Goal: Obtain resource: Download file/media

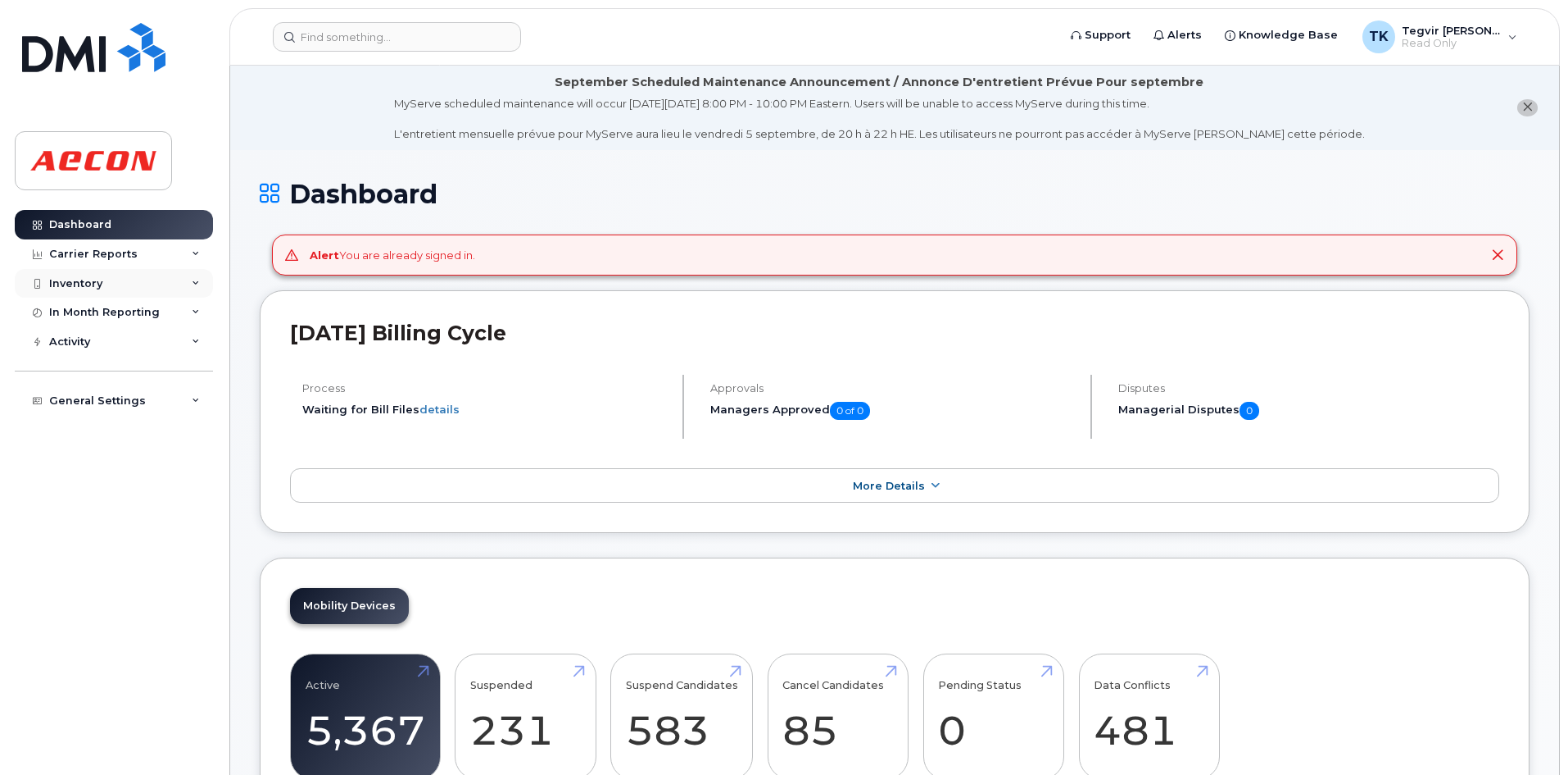
click at [113, 274] on div "Inventory" at bounding box center [113, 284] width 198 height 30
click at [120, 276] on div "Inventory" at bounding box center [113, 284] width 198 height 30
click at [112, 311] on div "Mobility Devices" at bounding box center [103, 313] width 93 height 15
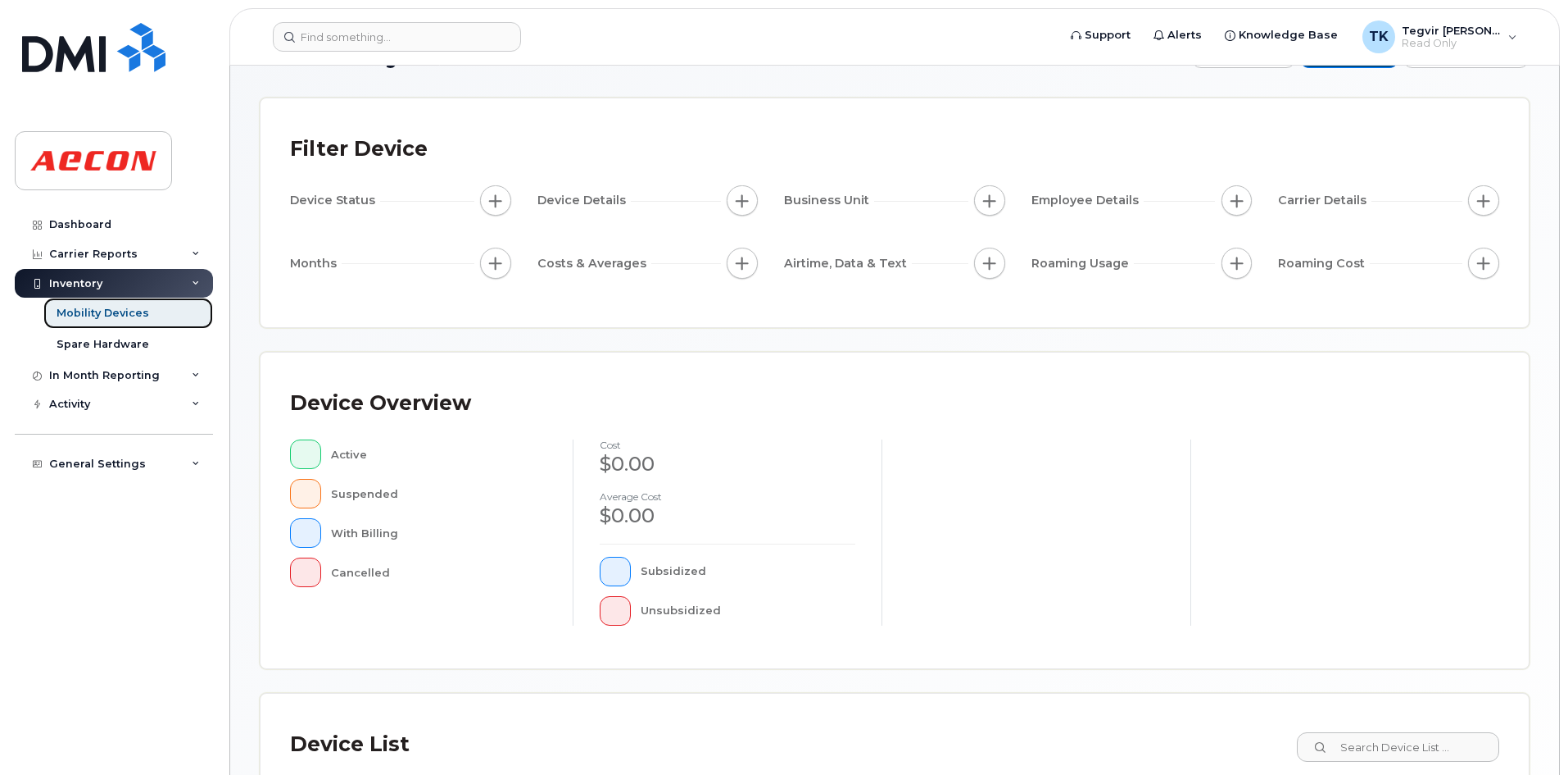
scroll to position [30, 0]
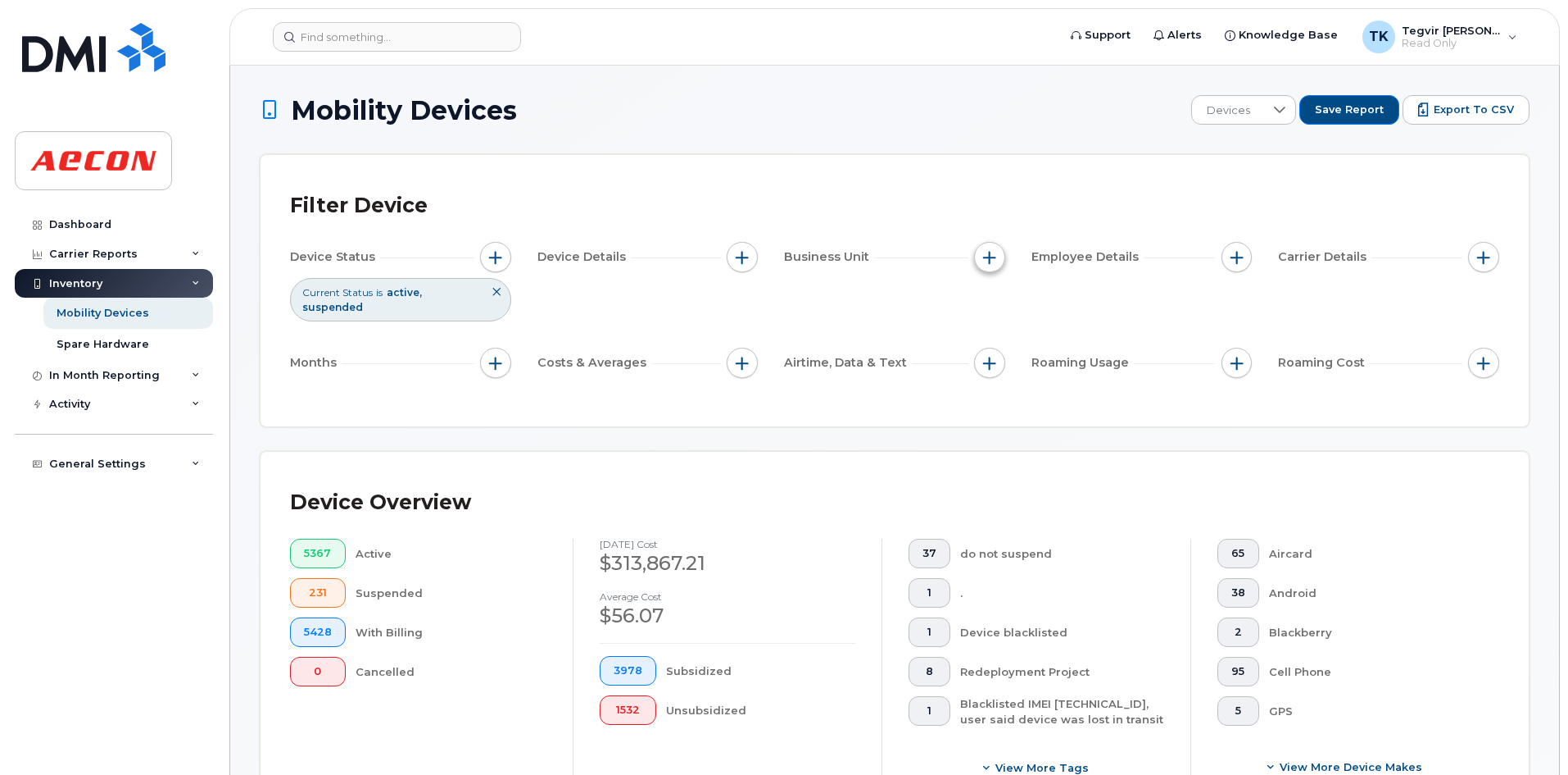
click at [989, 251] on span "button" at bounding box center [990, 257] width 13 height 13
click at [1000, 436] on input "Company Code" at bounding box center [994, 436] width 13 height 13
checkbox input "true"
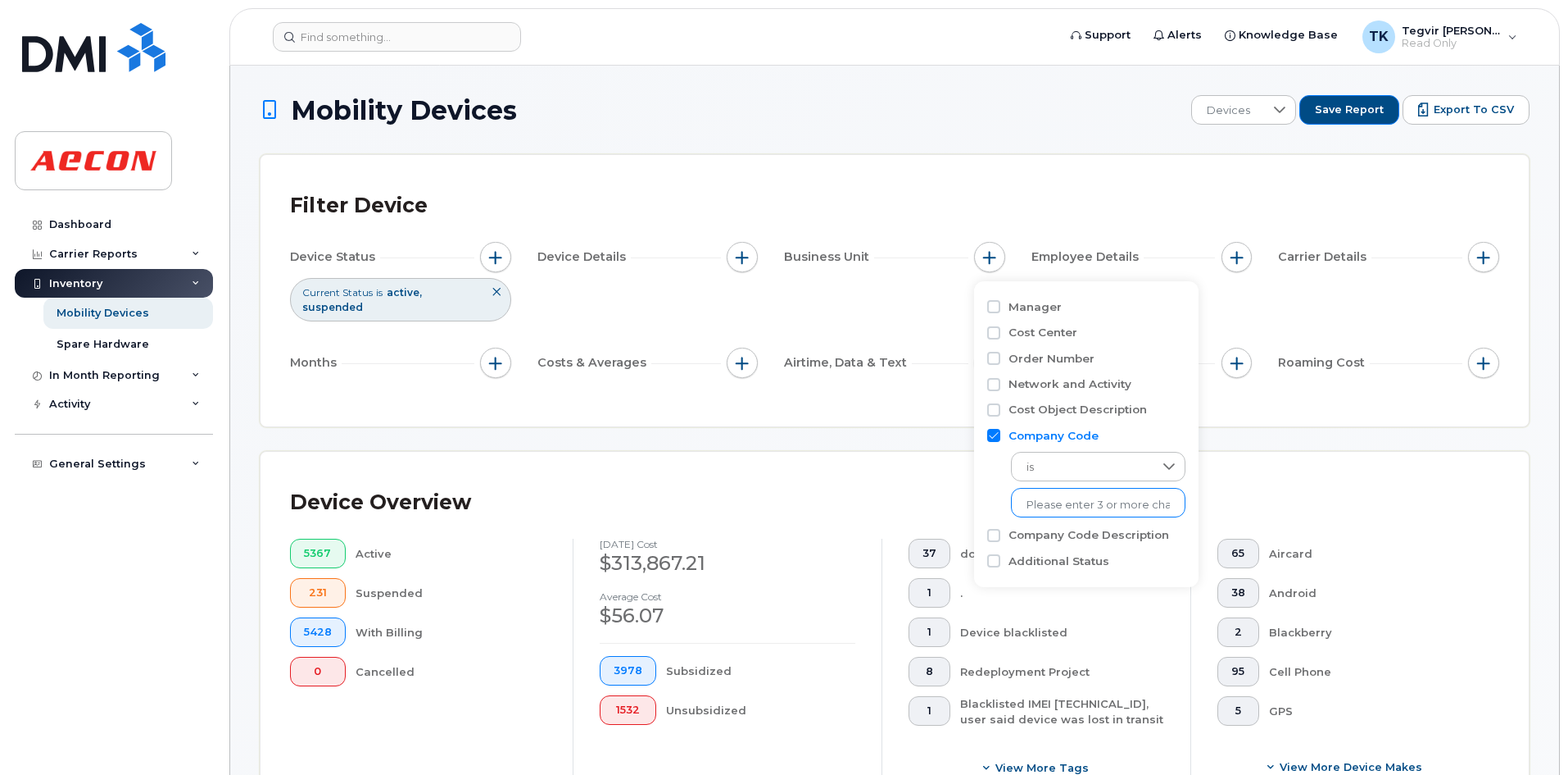
click at [1046, 501] on input "text" at bounding box center [1098, 505] width 144 height 15
type input "1185"
click at [1047, 545] on li "1185" at bounding box center [1090, 538] width 158 height 30
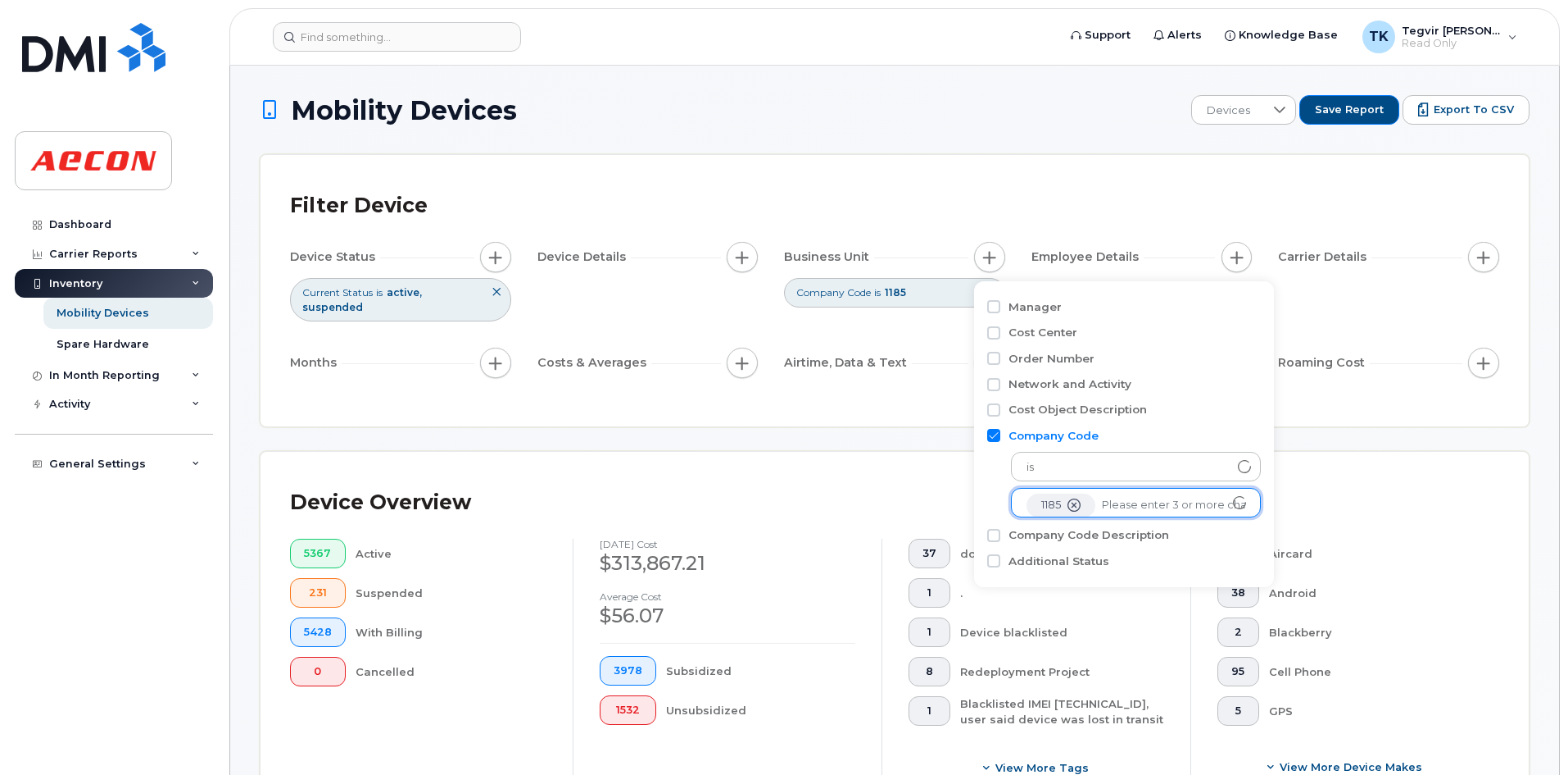
click at [1343, 394] on div "Filter Device Device Status Current Status is active suspended Device Details B…" at bounding box center [894, 291] width 1268 height 271
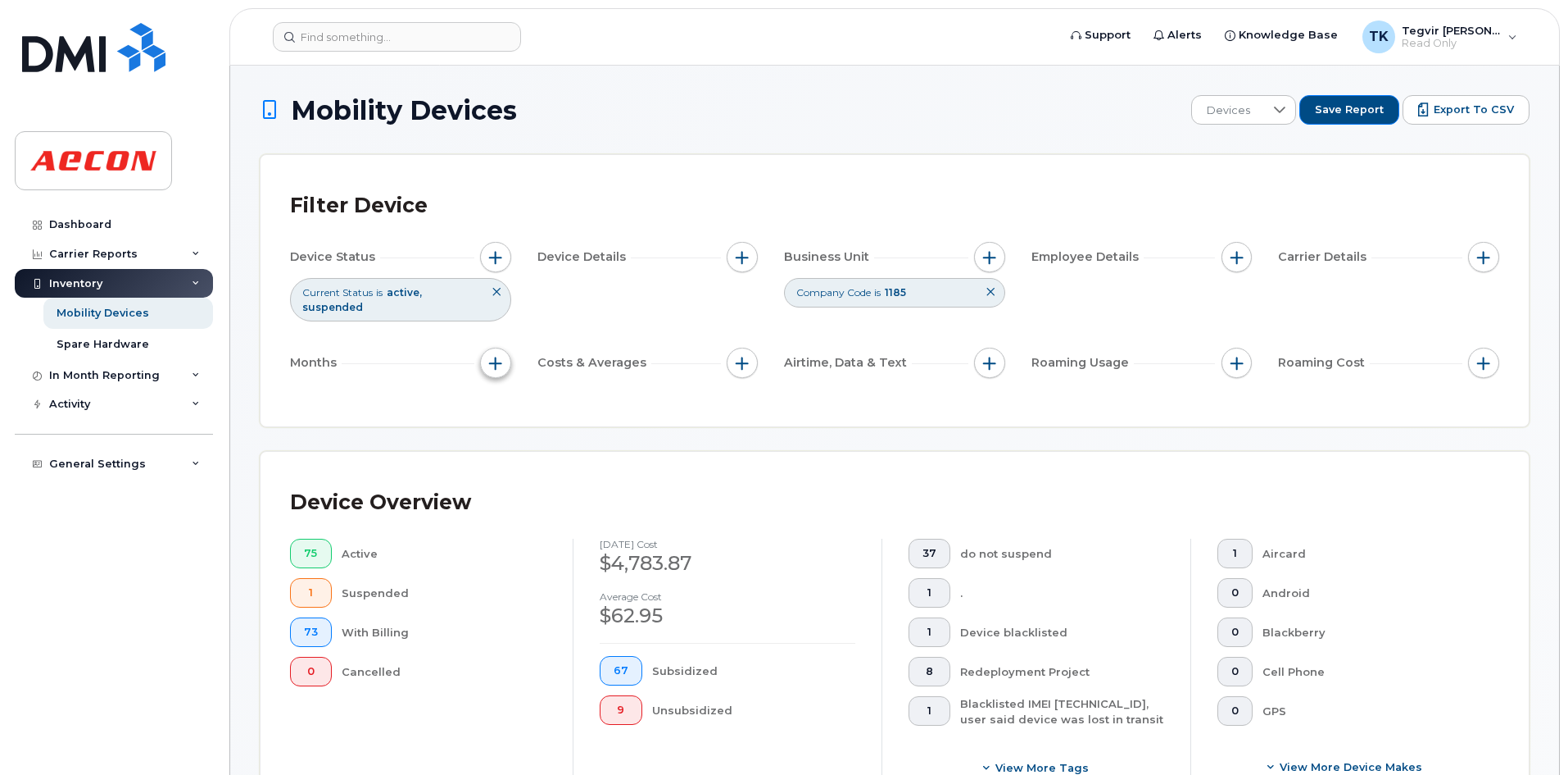
click at [482, 348] on button "button" at bounding box center [495, 363] width 31 height 31
click at [507, 397] on div "Billing Cycle" at bounding box center [540, 399] width 94 height 16
click at [503, 397] on input "Billing Cycle" at bounding box center [499, 399] width 13 height 13
checkbox input "true"
click at [560, 466] on div at bounding box center [570, 466] width 31 height 28
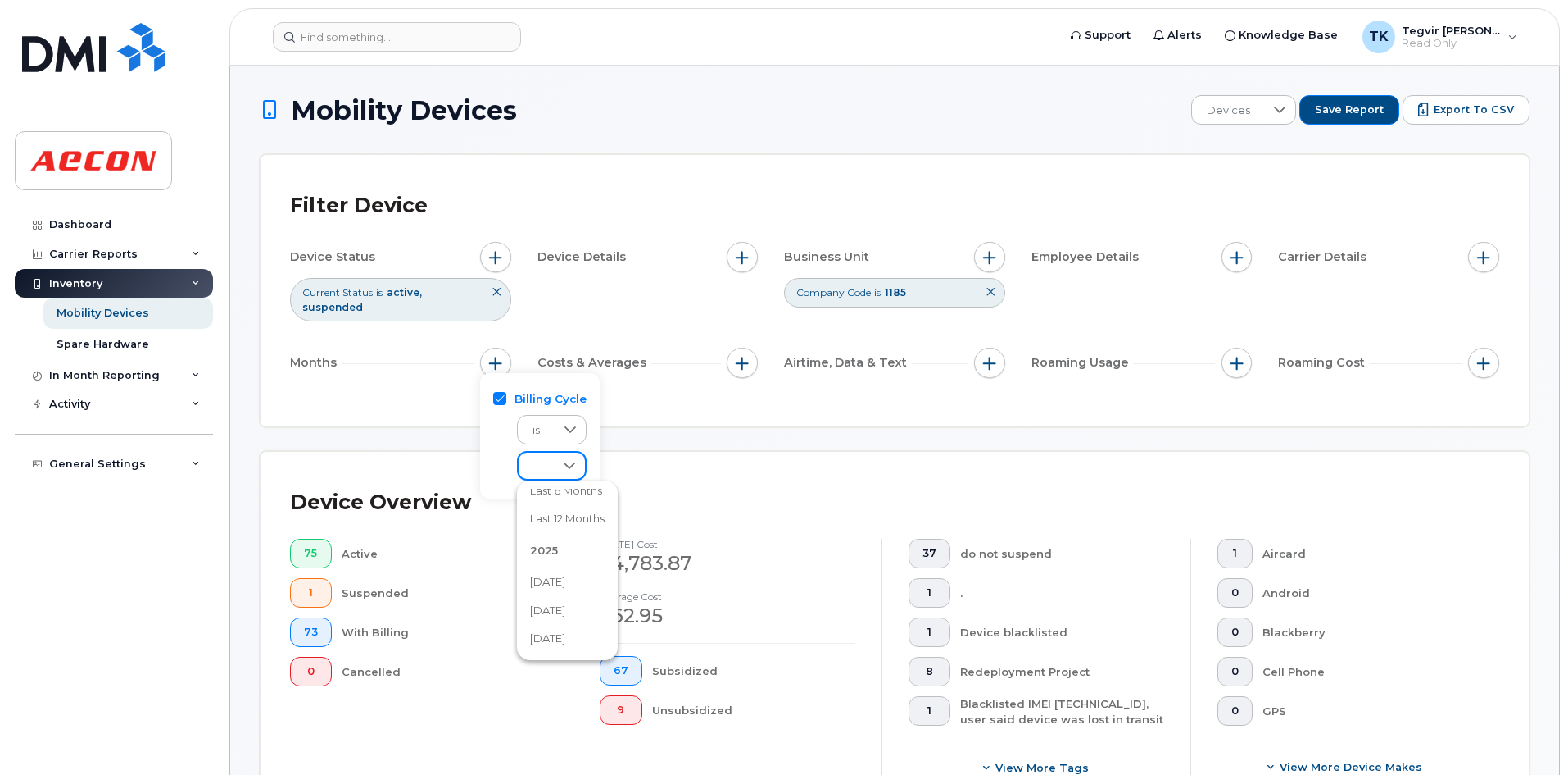
scroll to position [83, 0]
click at [565, 587] on span "[DATE]" at bounding box center [547, 580] width 35 height 16
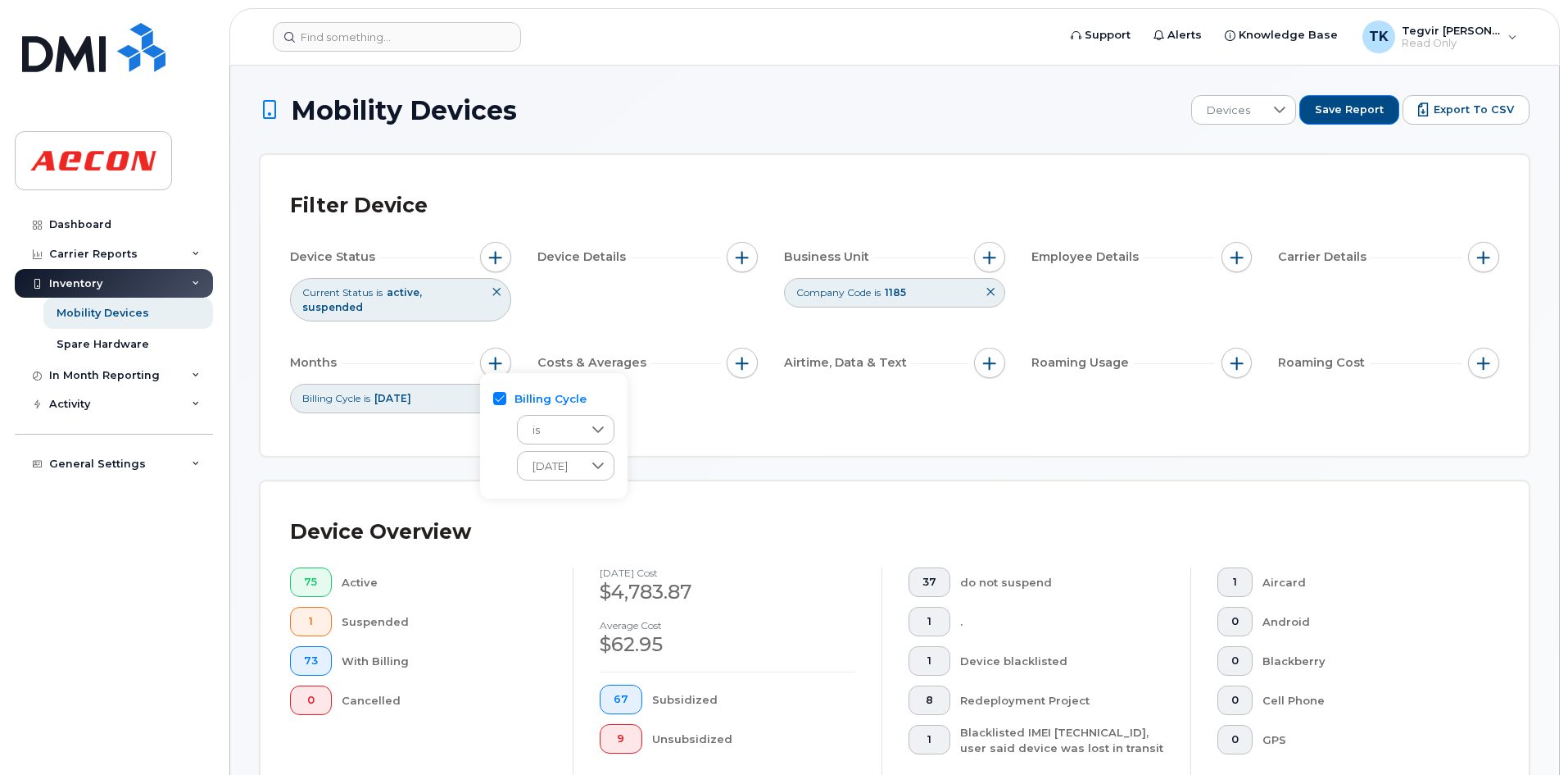
click at [495, 290] on icon at bounding box center [496, 292] width 10 height 10
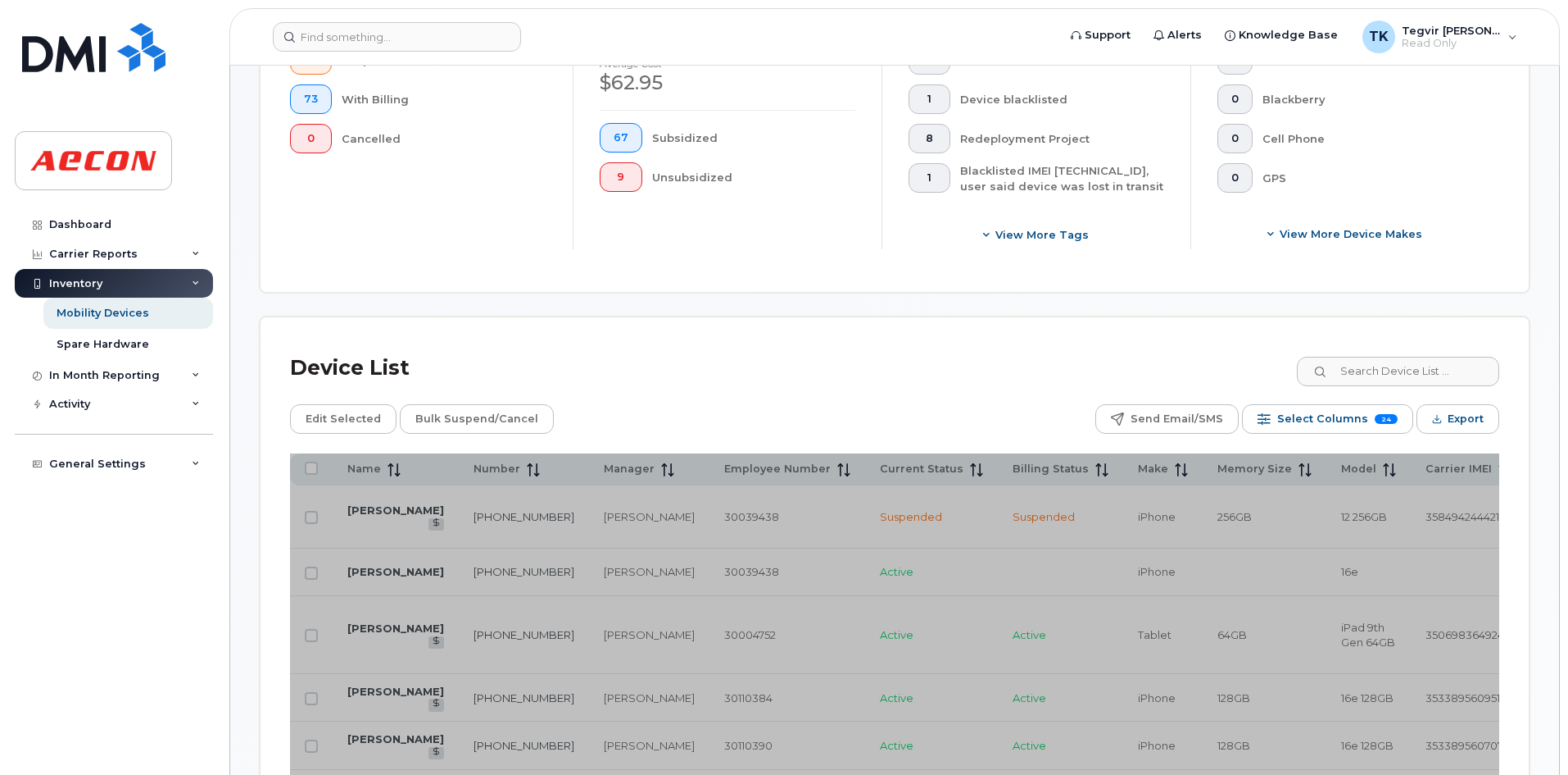
scroll to position [574, 0]
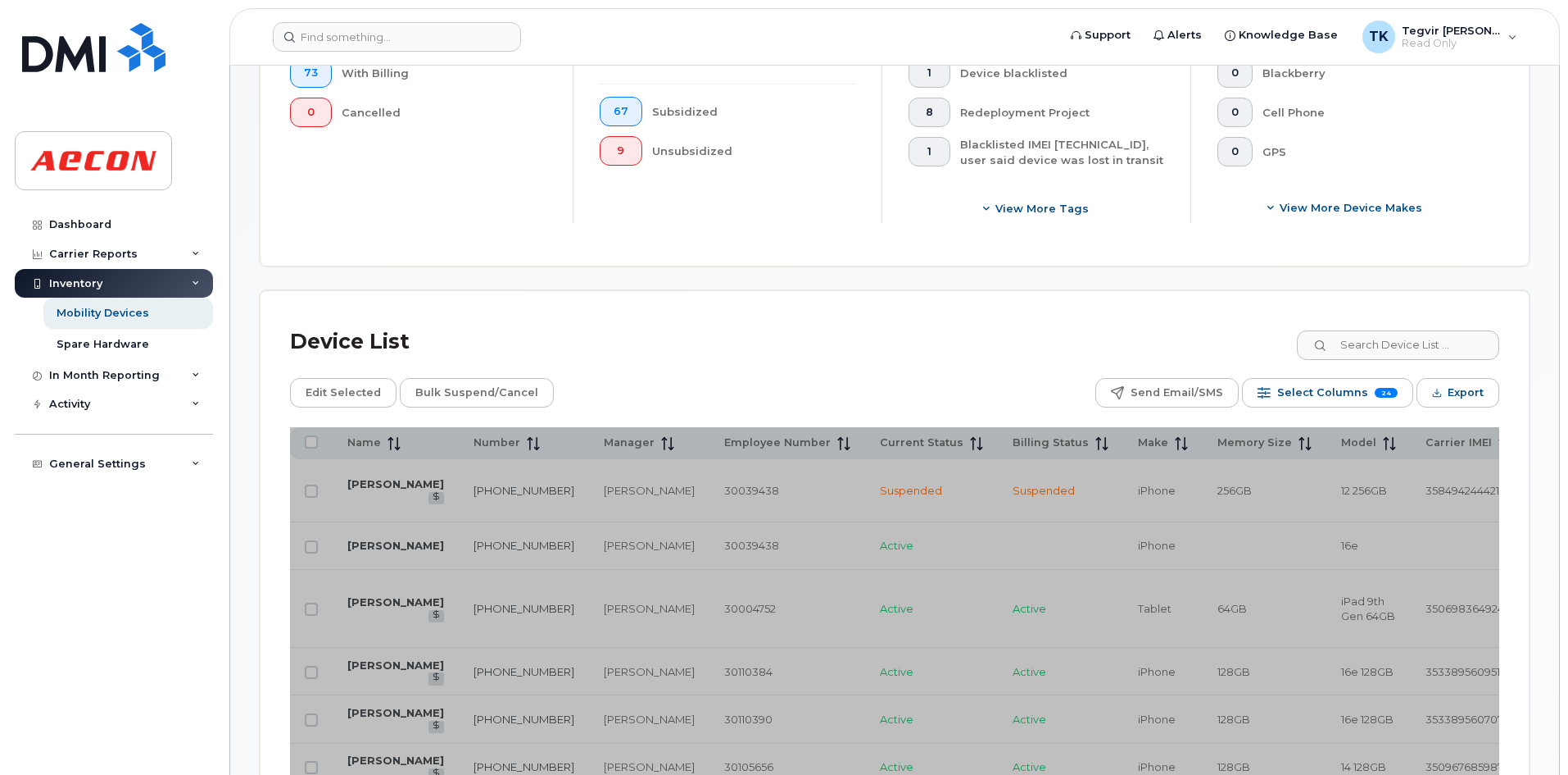
click at [713, 381] on div "Edit Selected Bulk Suspend/Cancel Send Email/SMS Select Columns 24 Filter Refre…" at bounding box center [894, 393] width 1209 height 30
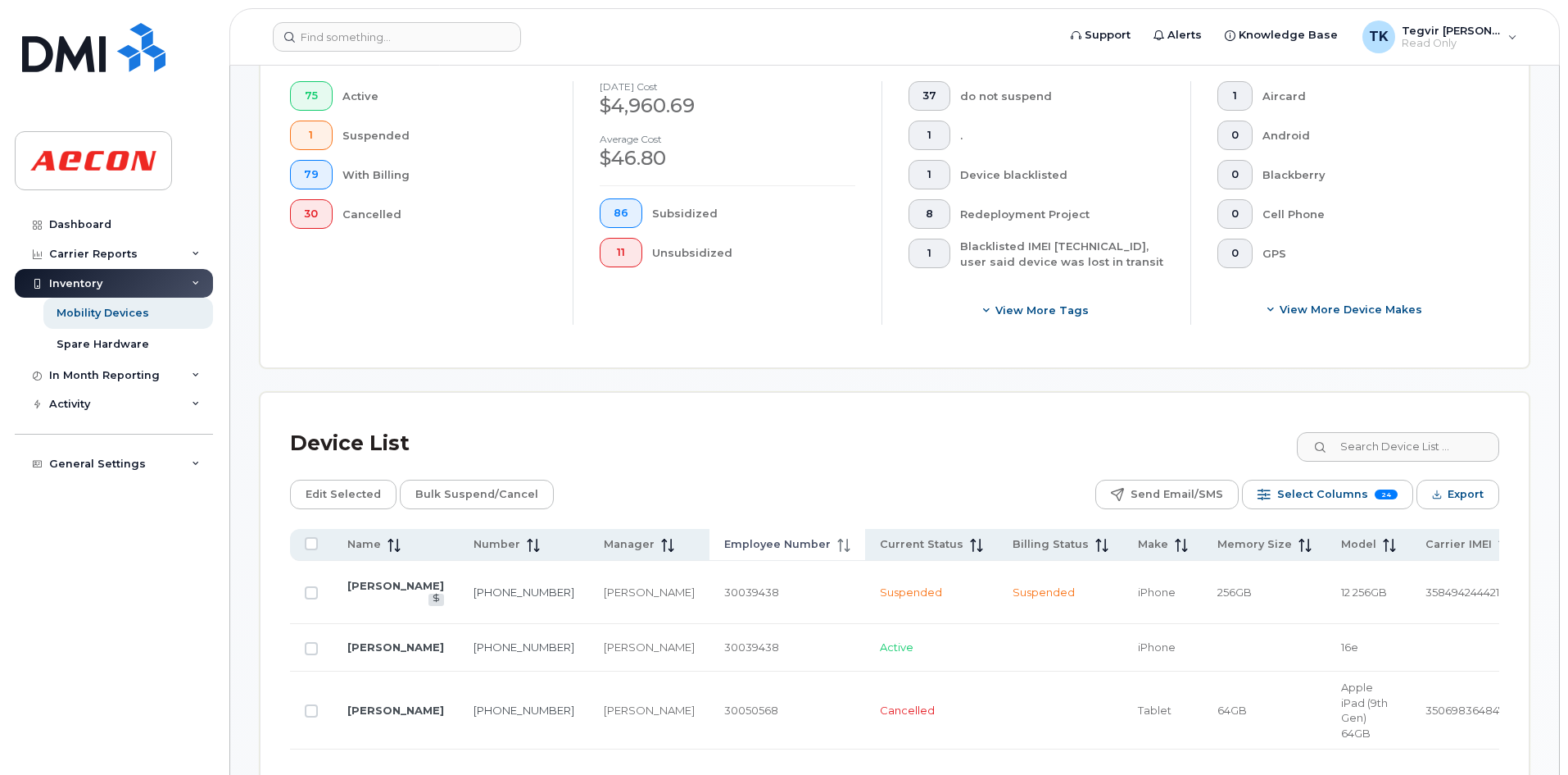
scroll to position [491, 0]
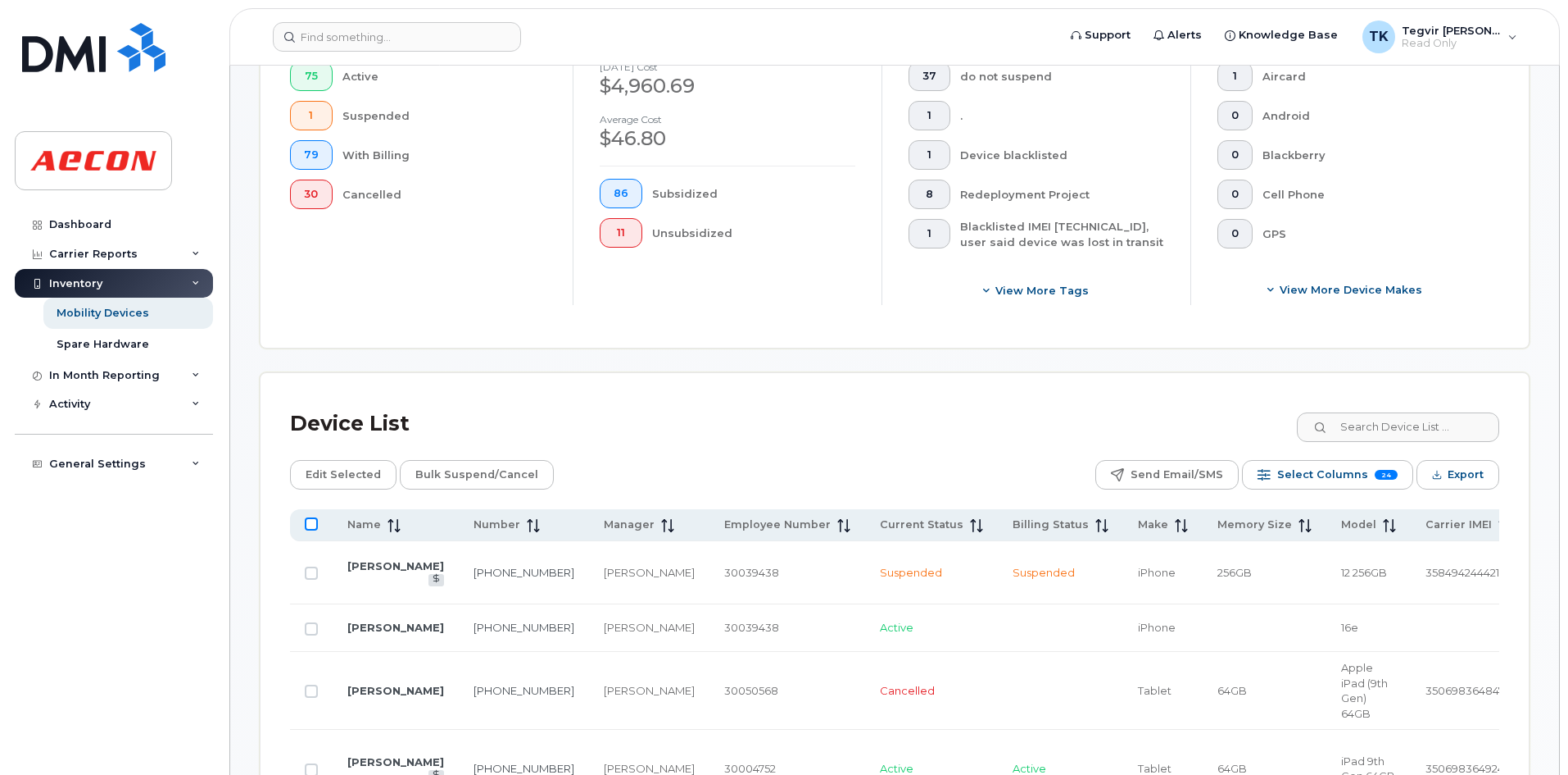
click at [315, 527] on input "All items unselected" at bounding box center [311, 524] width 13 height 13
checkbox input "true"
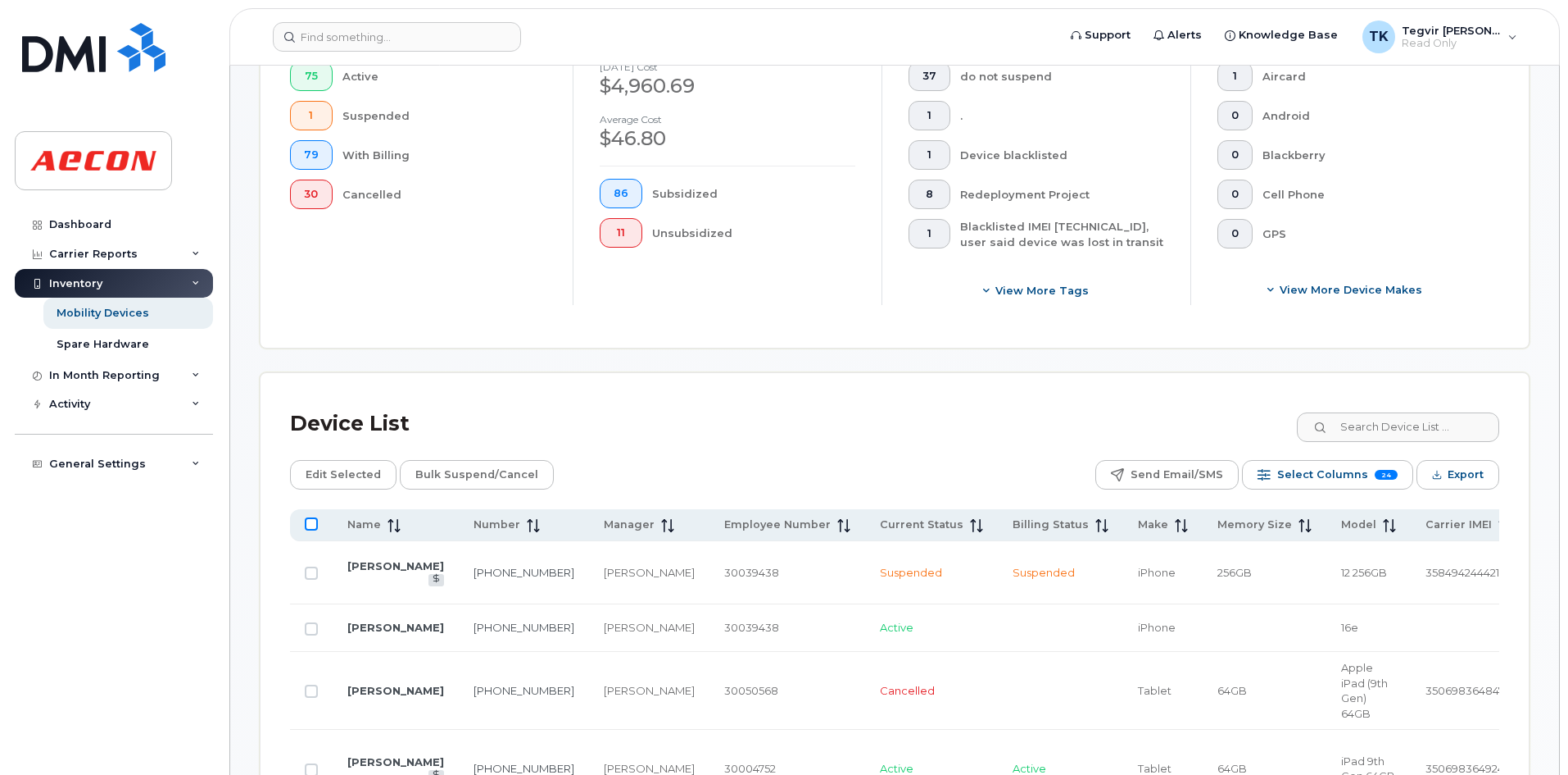
checkbox input "true"
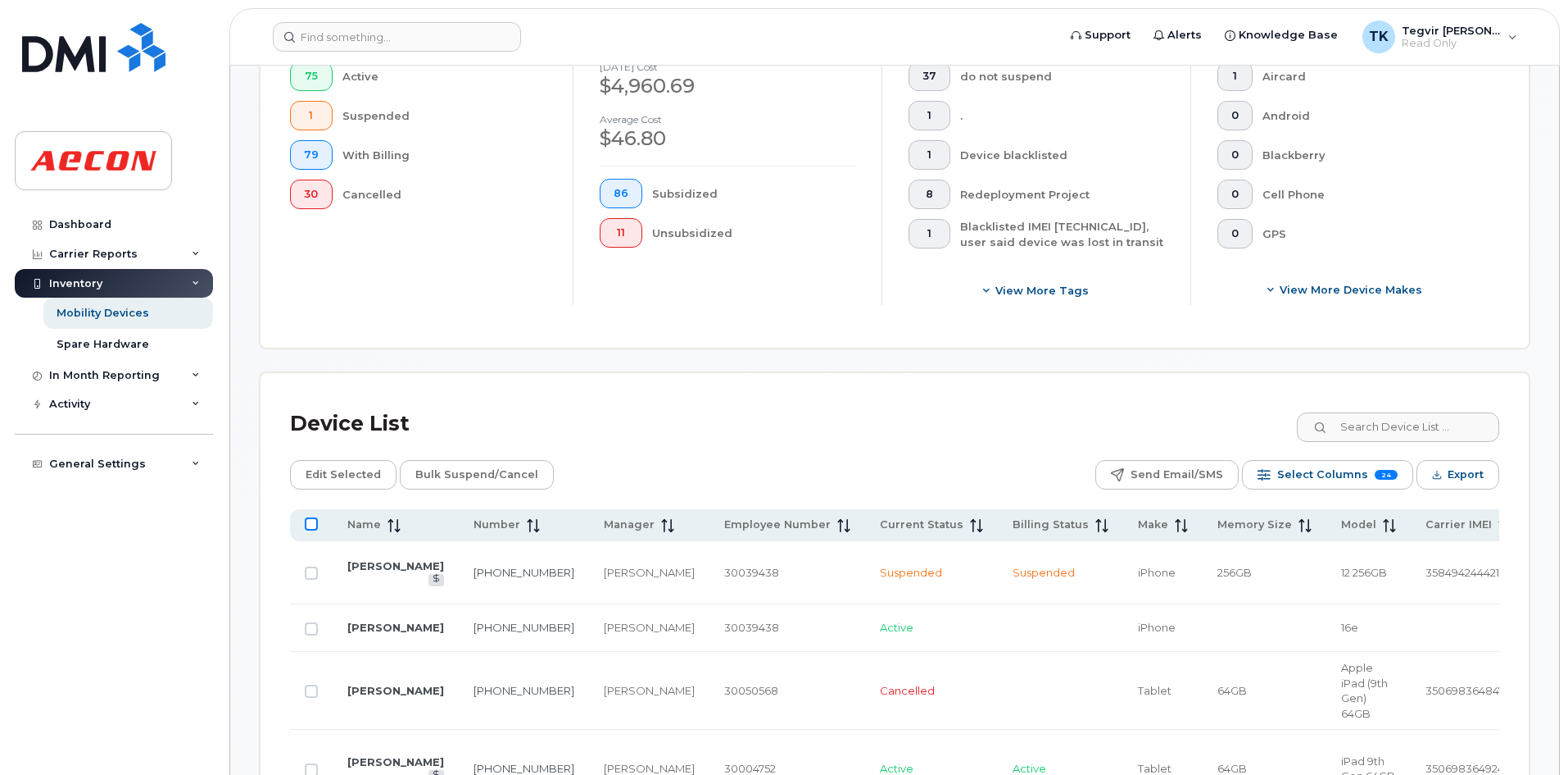
checkbox input "true"
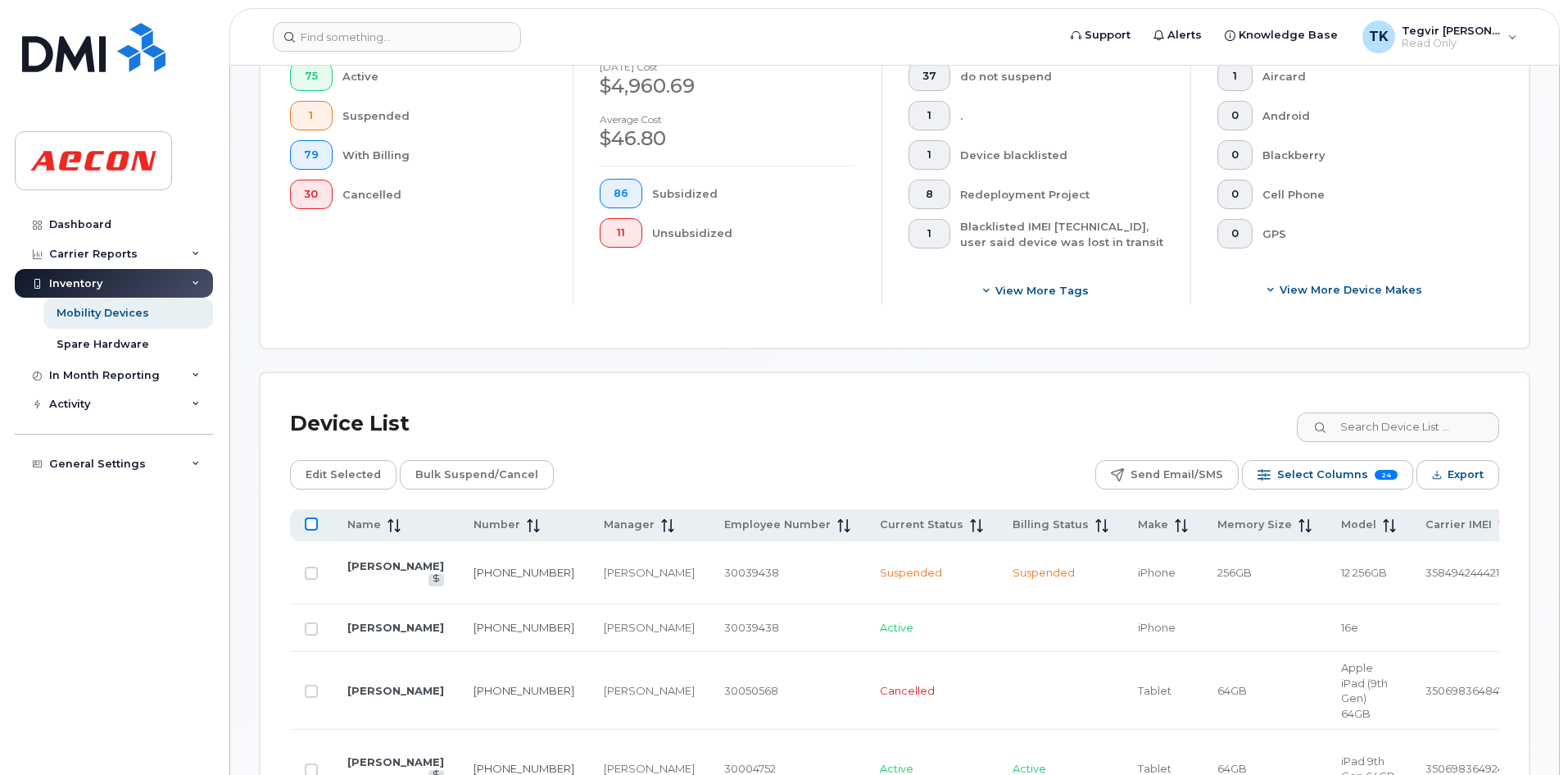
checkbox input "true"
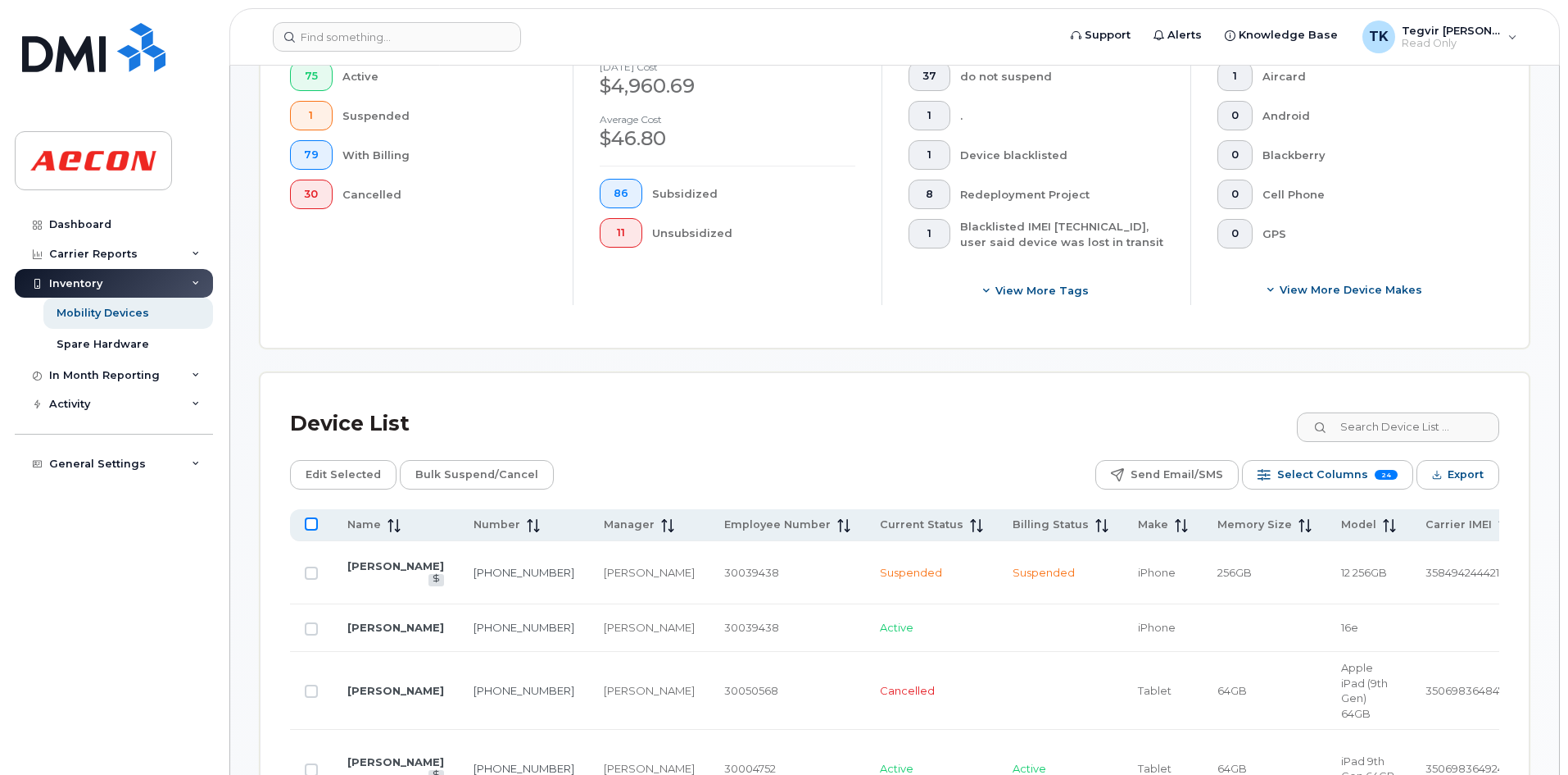
checkbox input "true"
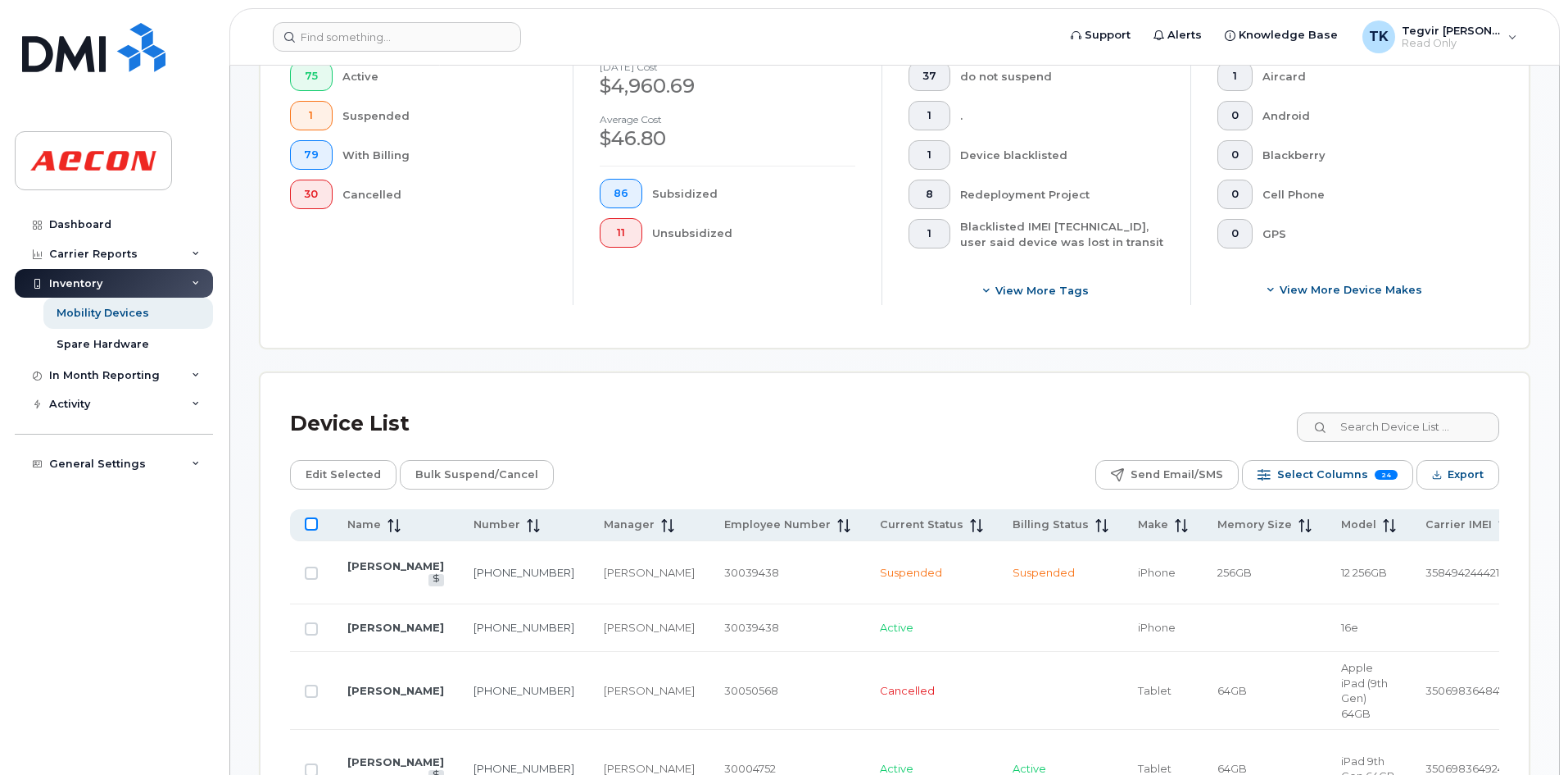
checkbox input "true"
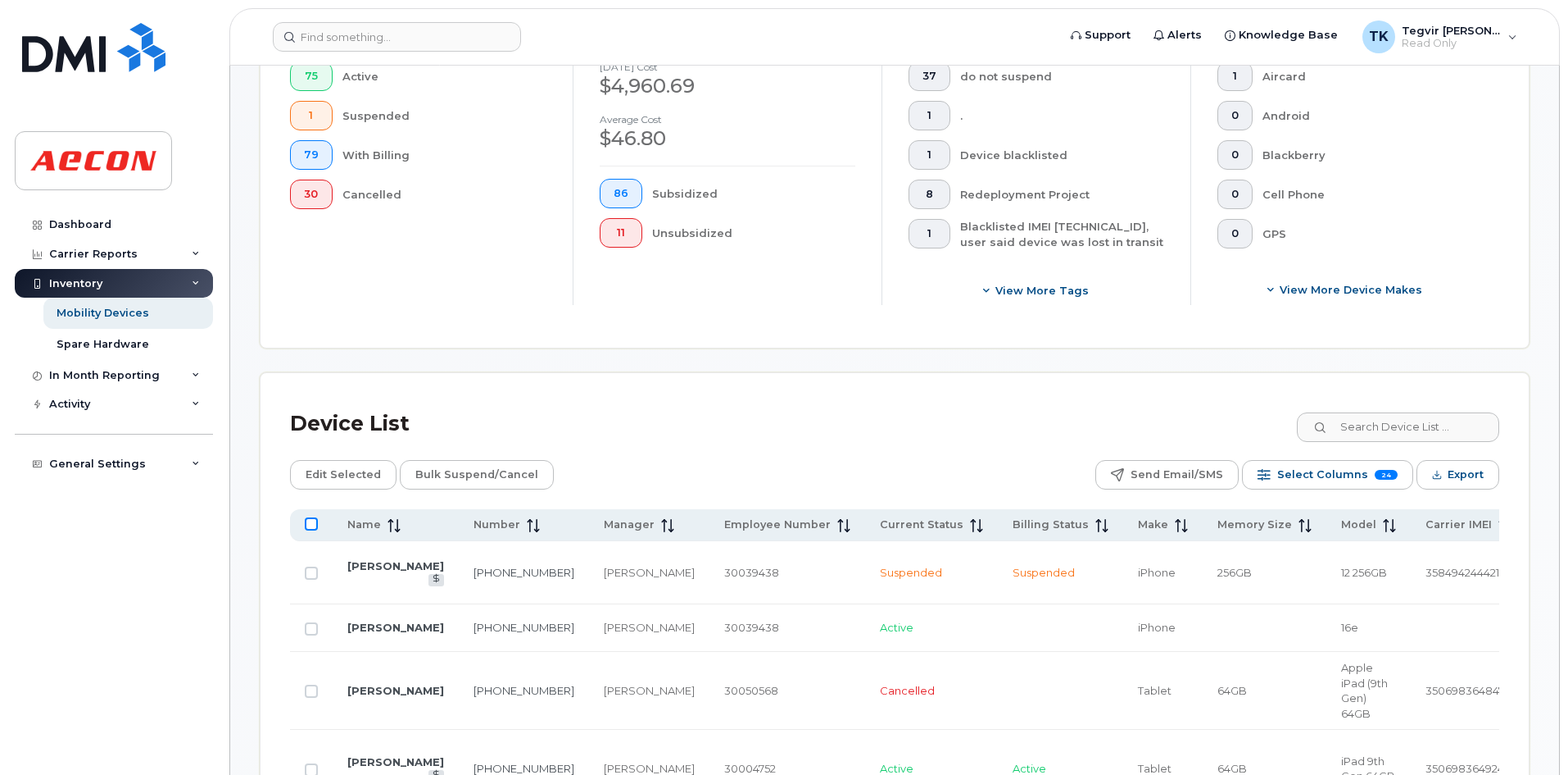
checkbox input "true"
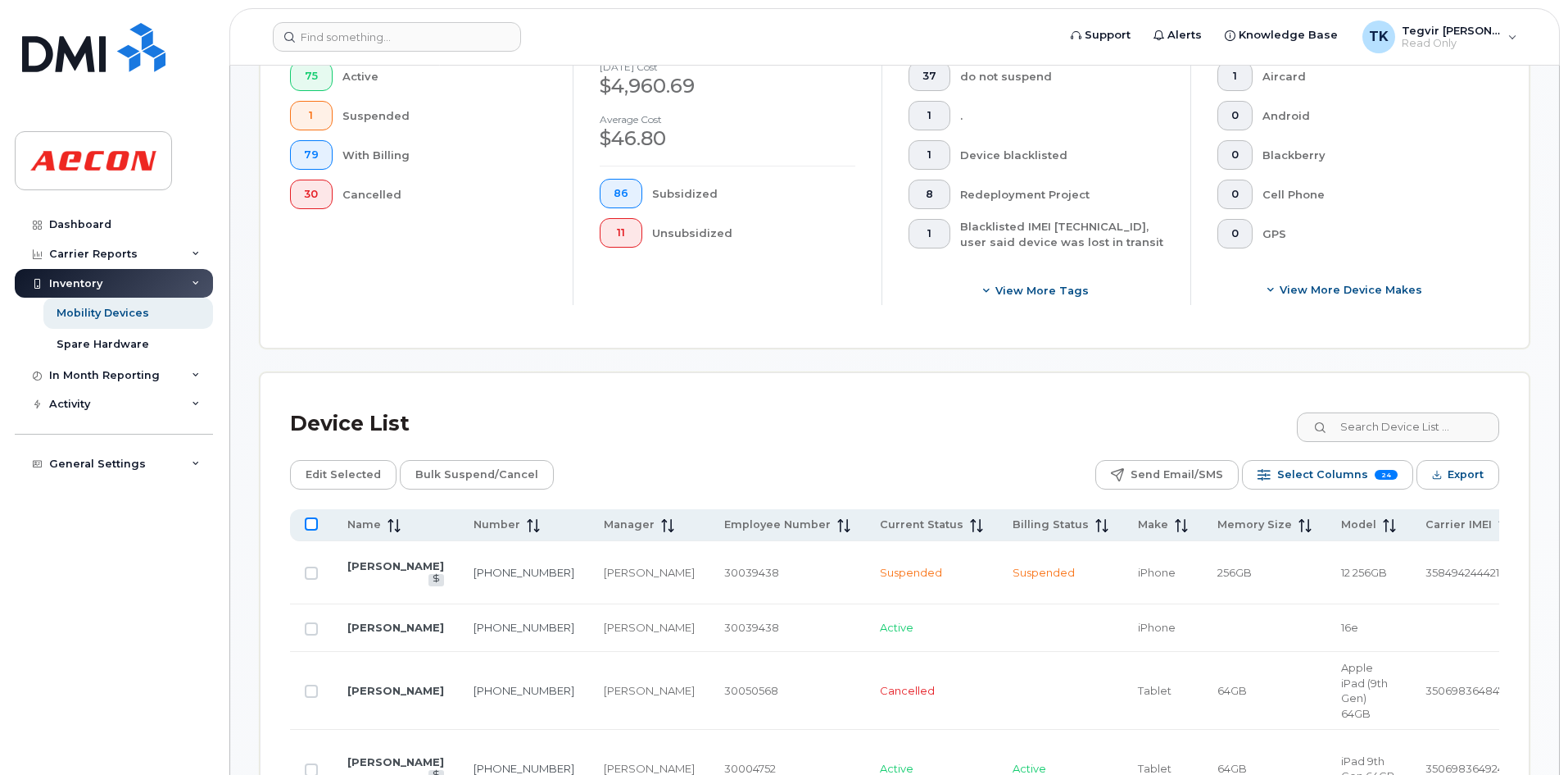
checkbox input "true"
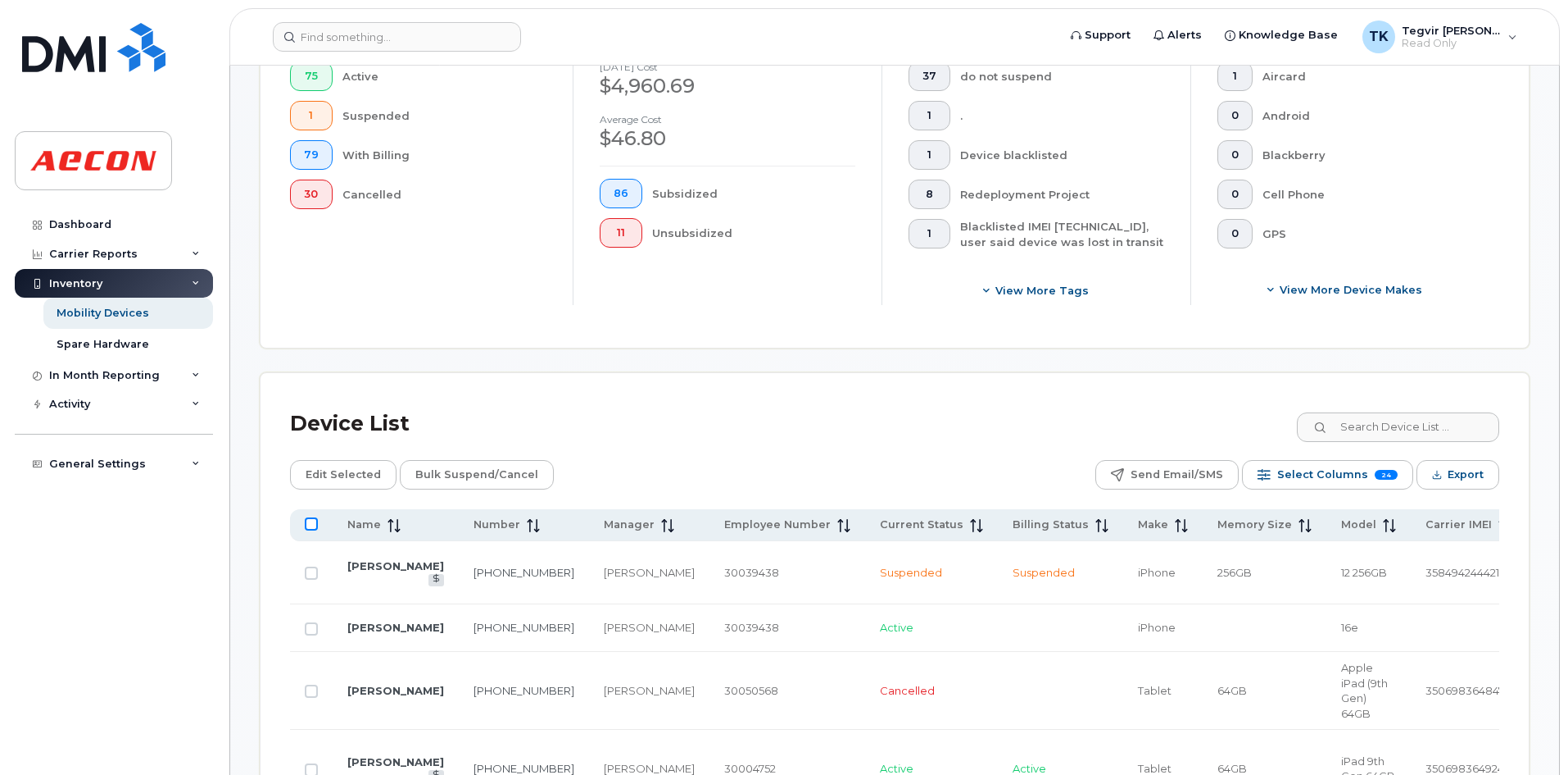
checkbox input "true"
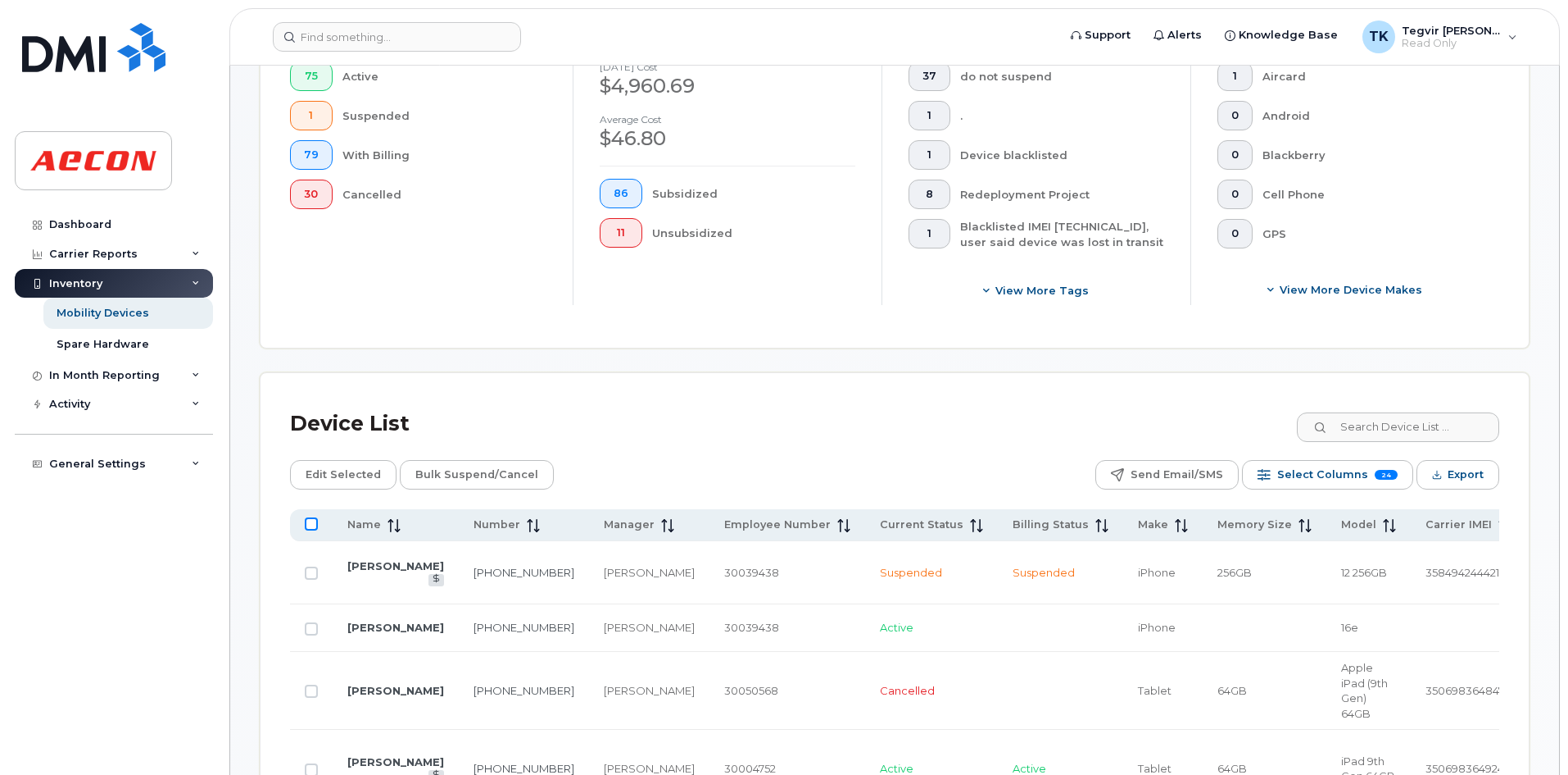
checkbox input "true"
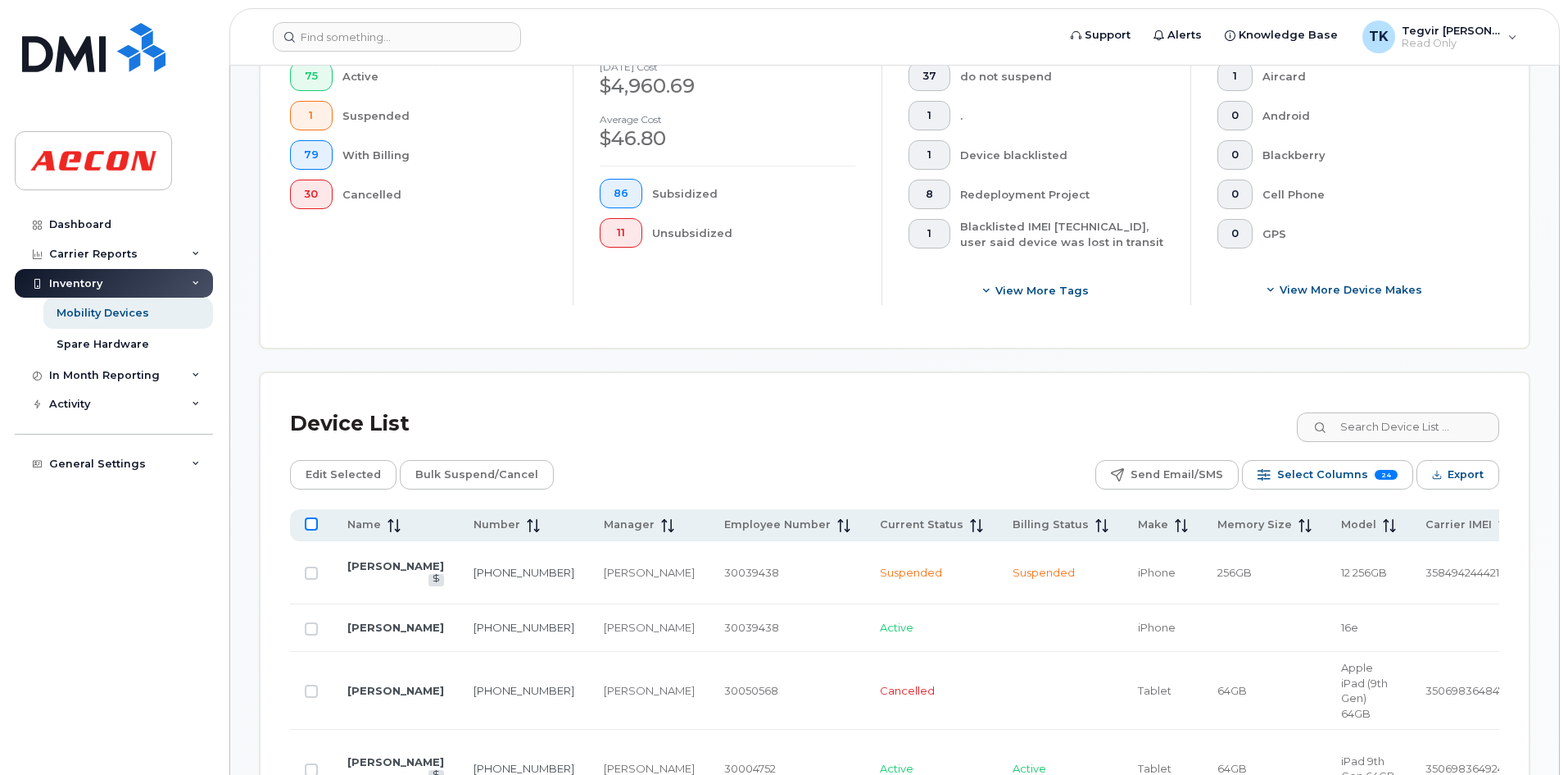
checkbox input "true"
click at [313, 521] on input "All items selected" at bounding box center [311, 524] width 13 height 13
checkbox input "false"
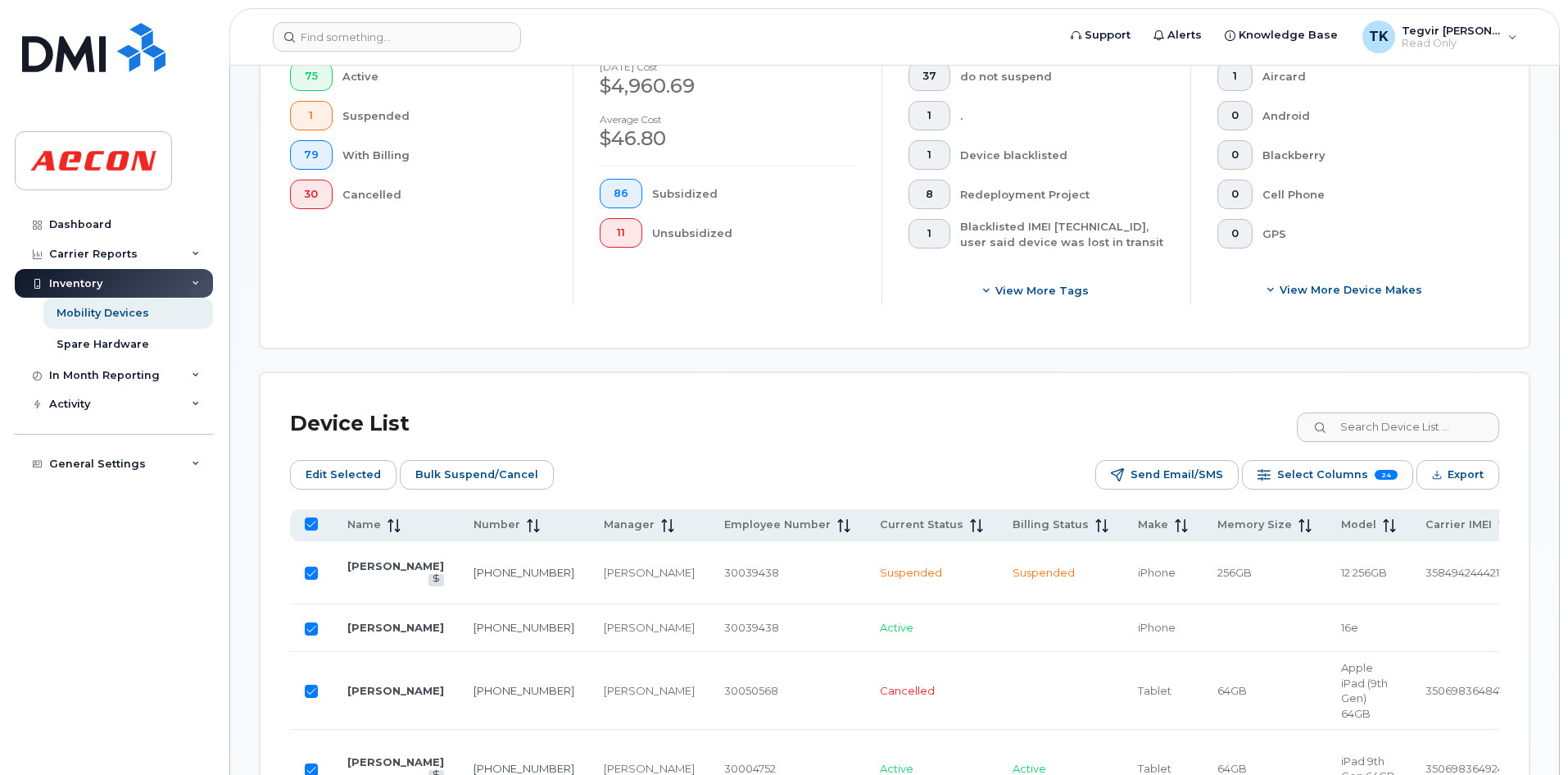
checkbox input "false"
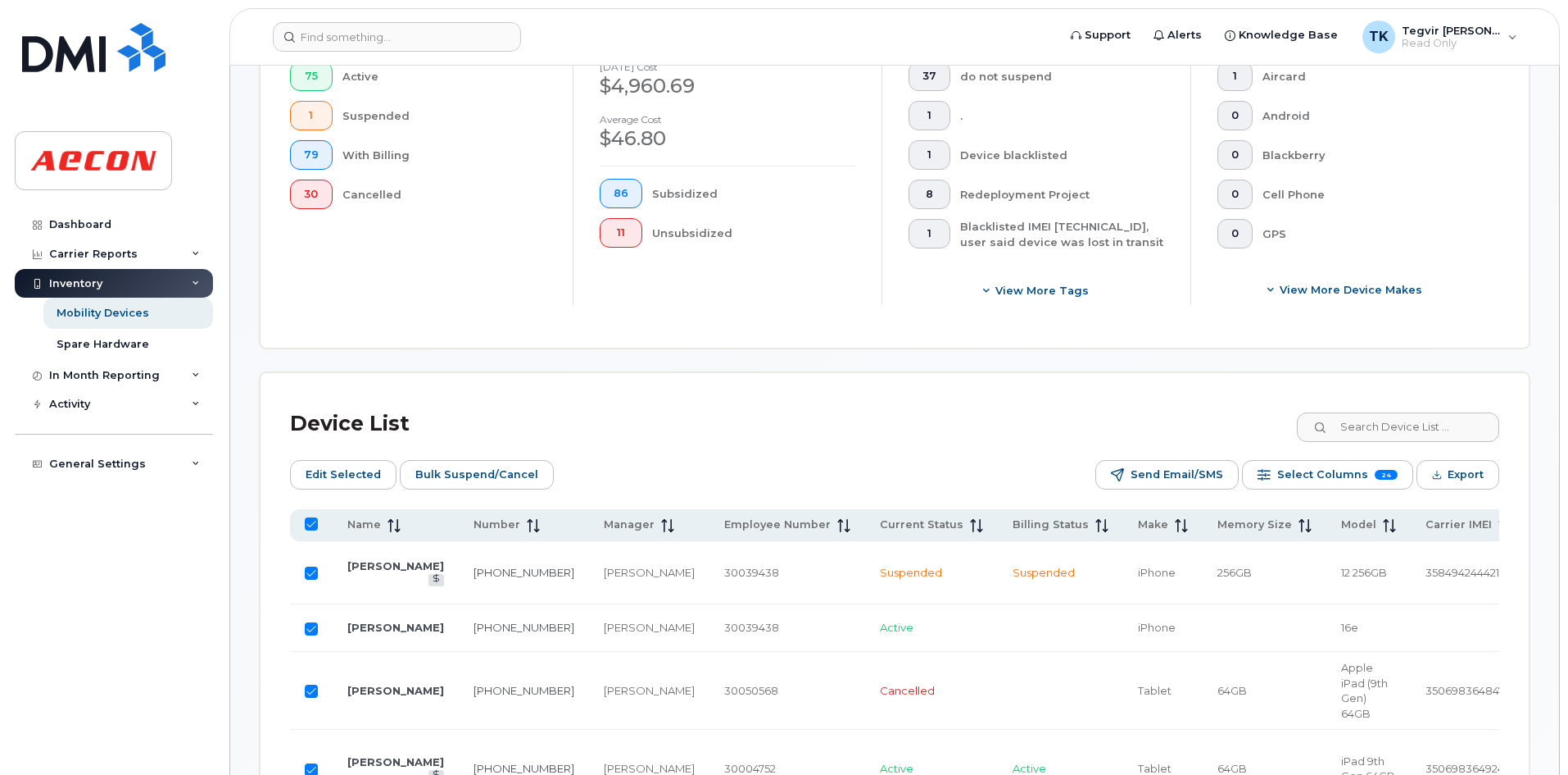
checkbox input "false"
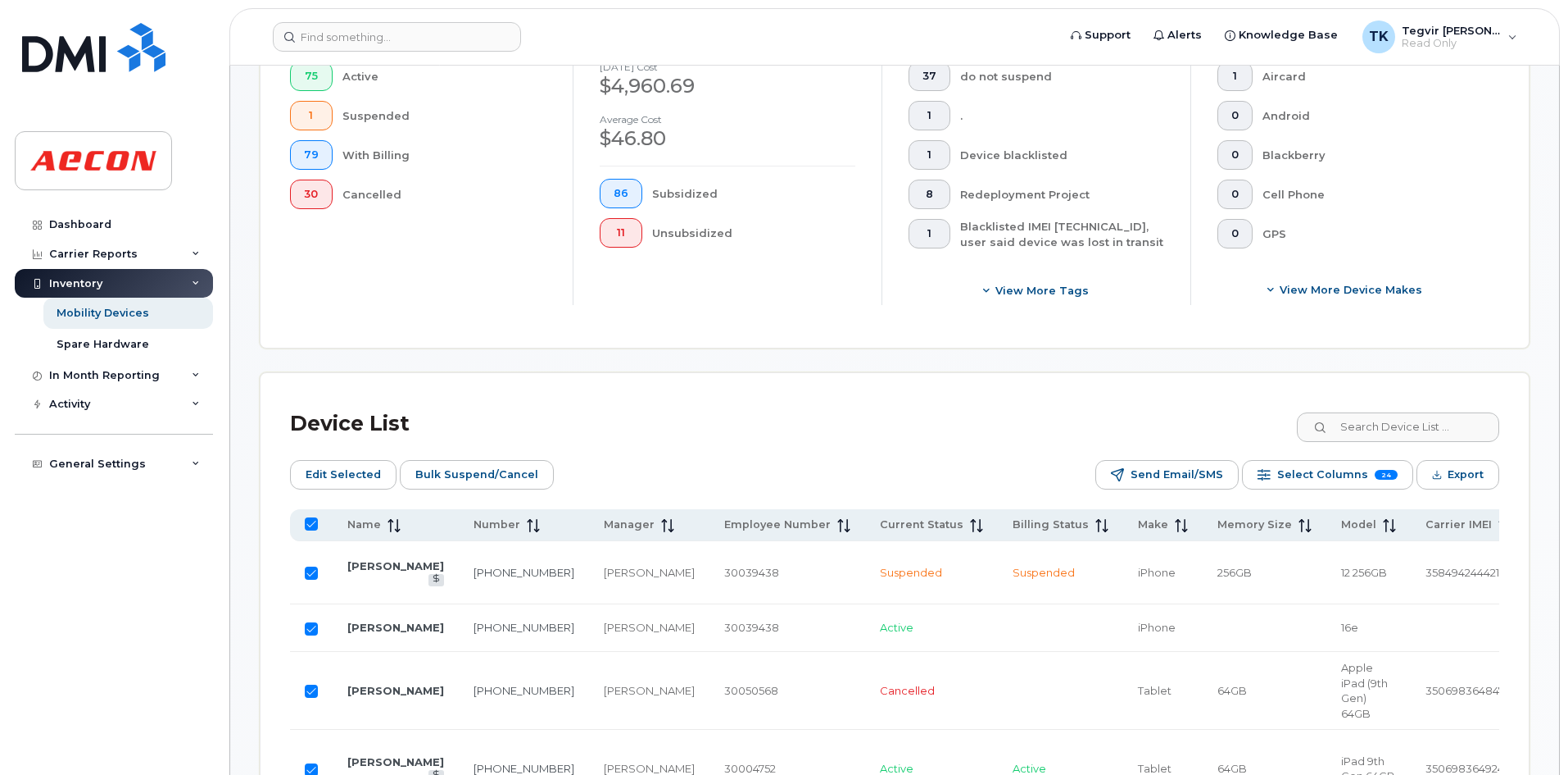
checkbox input "false"
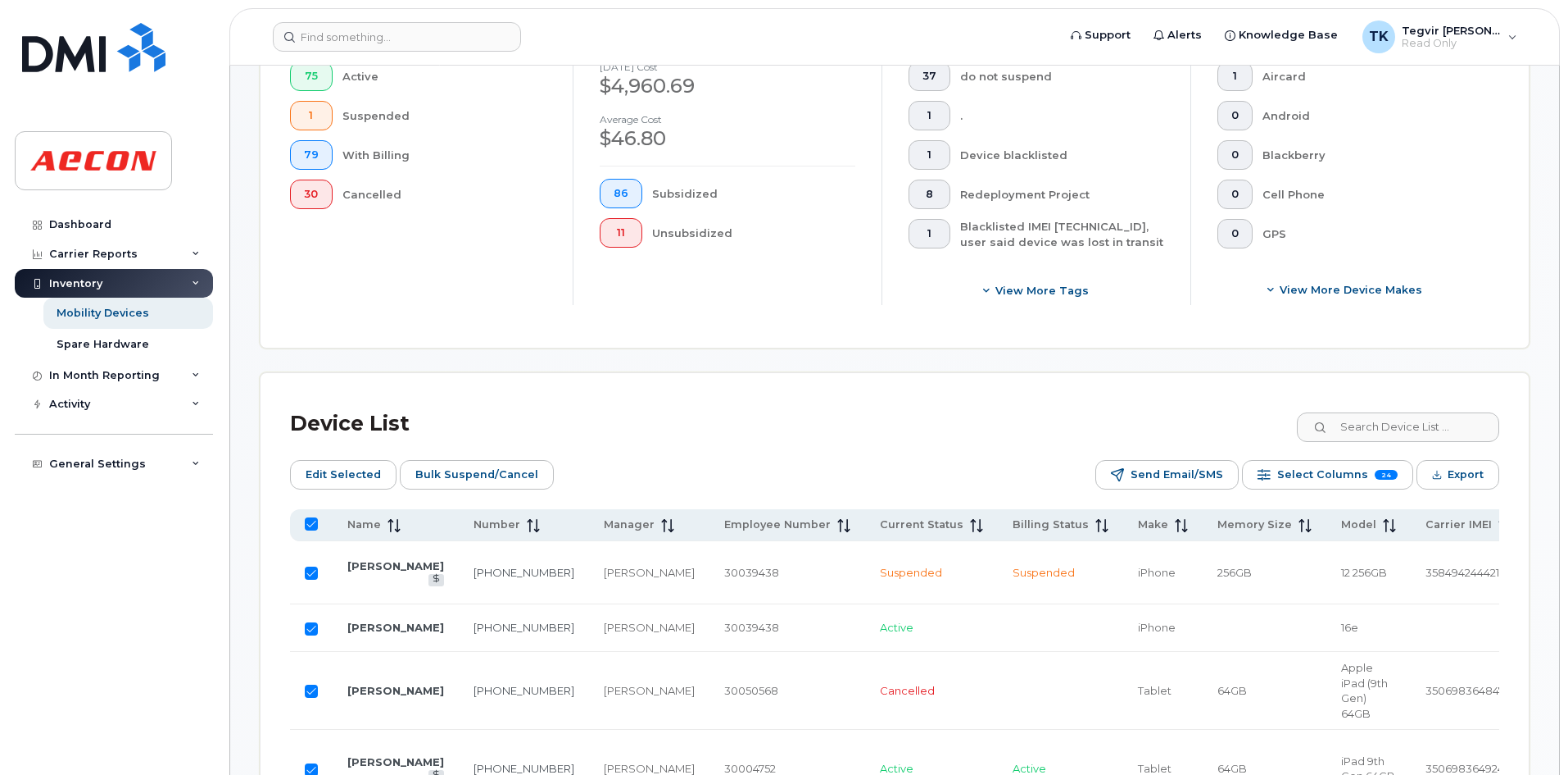
checkbox input "false"
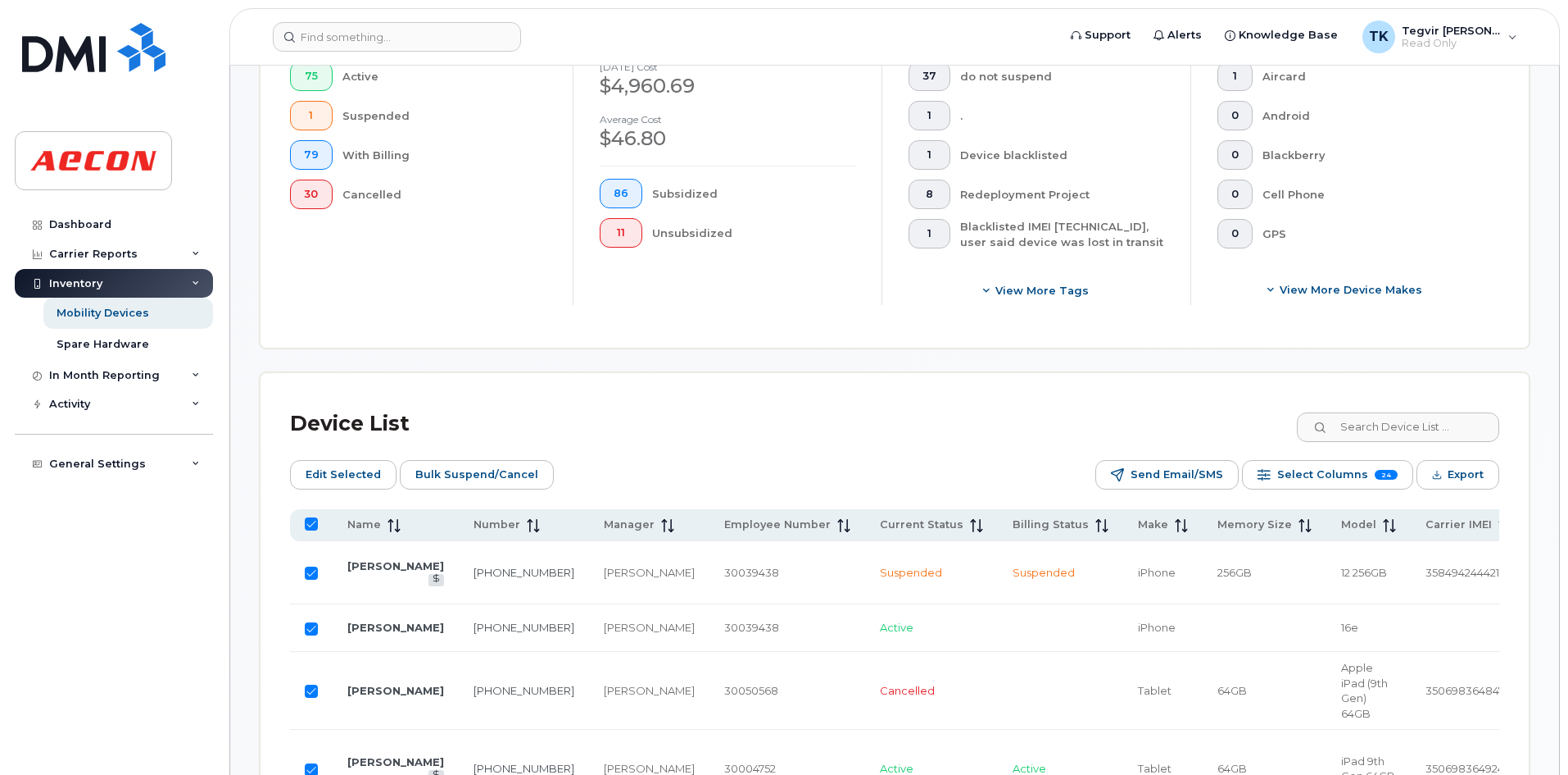
checkbox input "false"
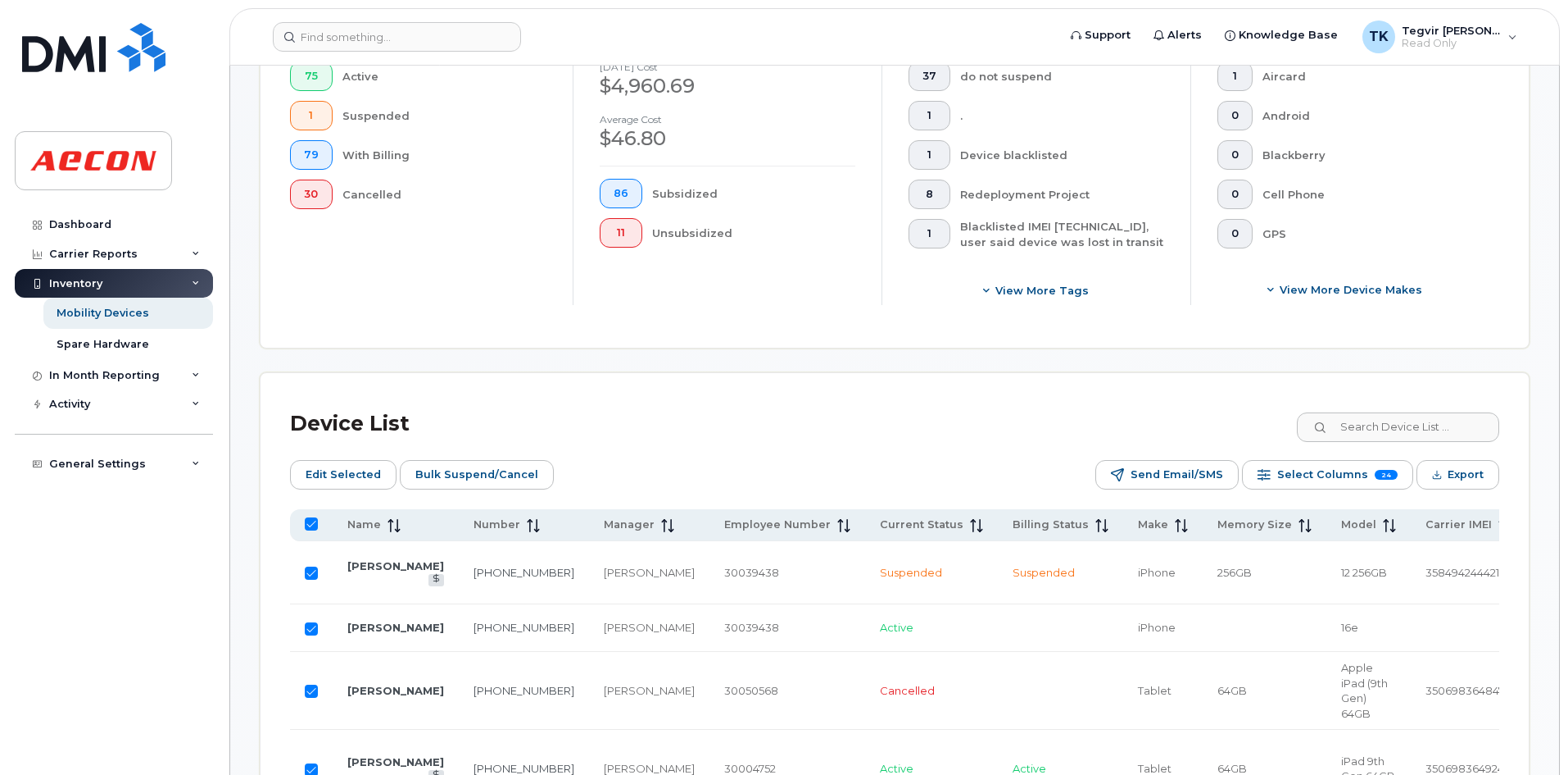
checkbox input "false"
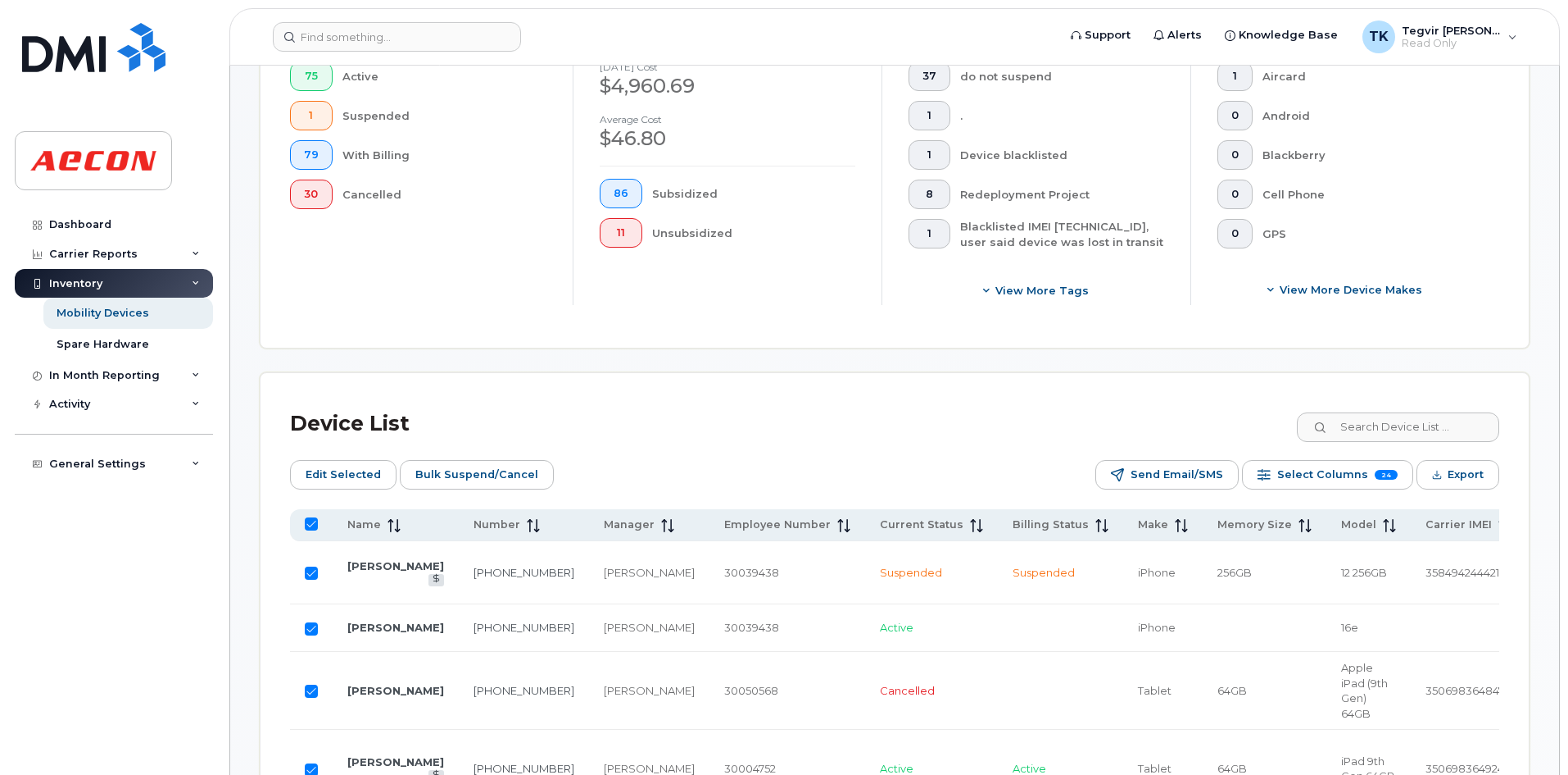
checkbox input "false"
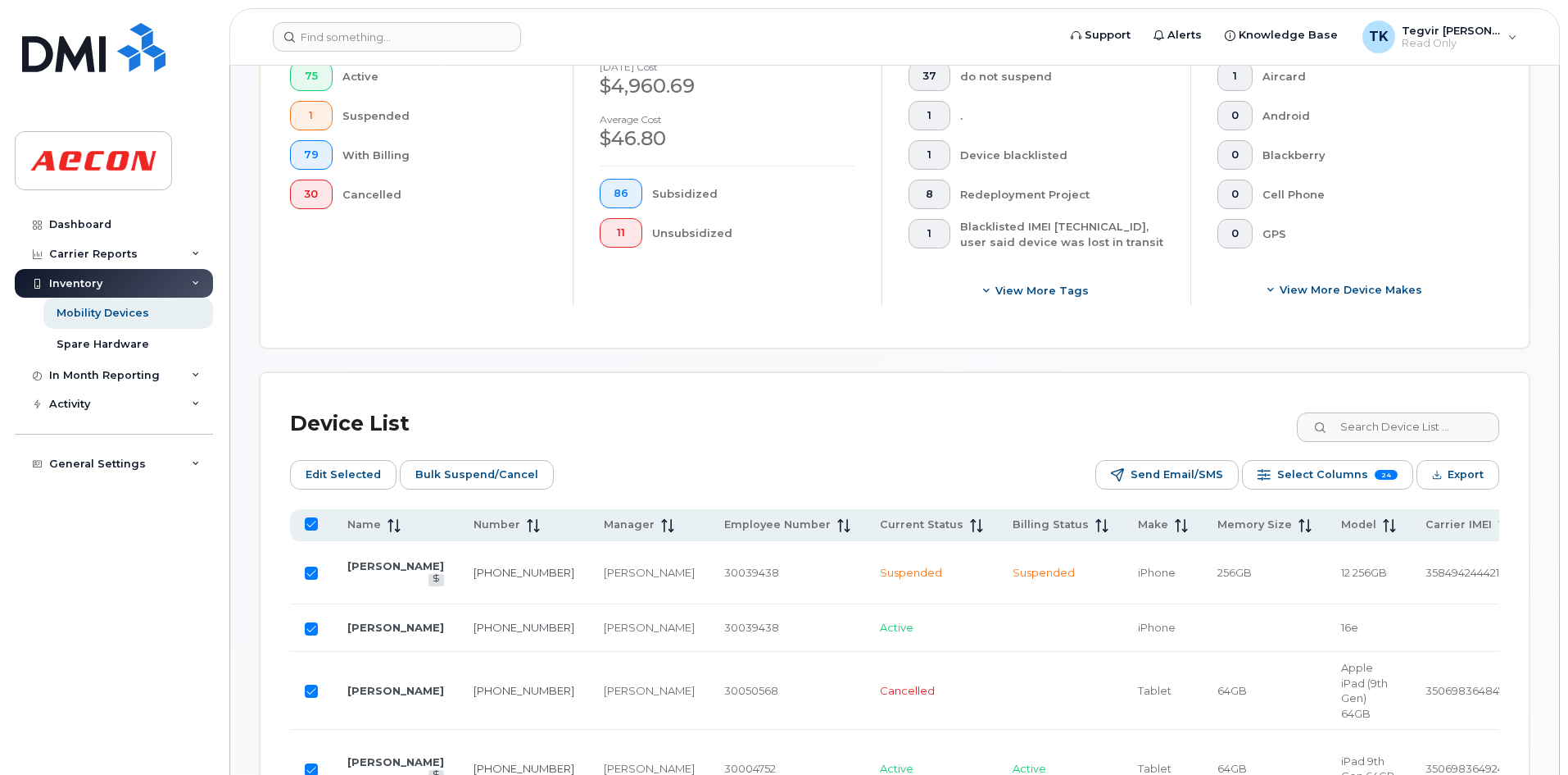
checkbox input "false"
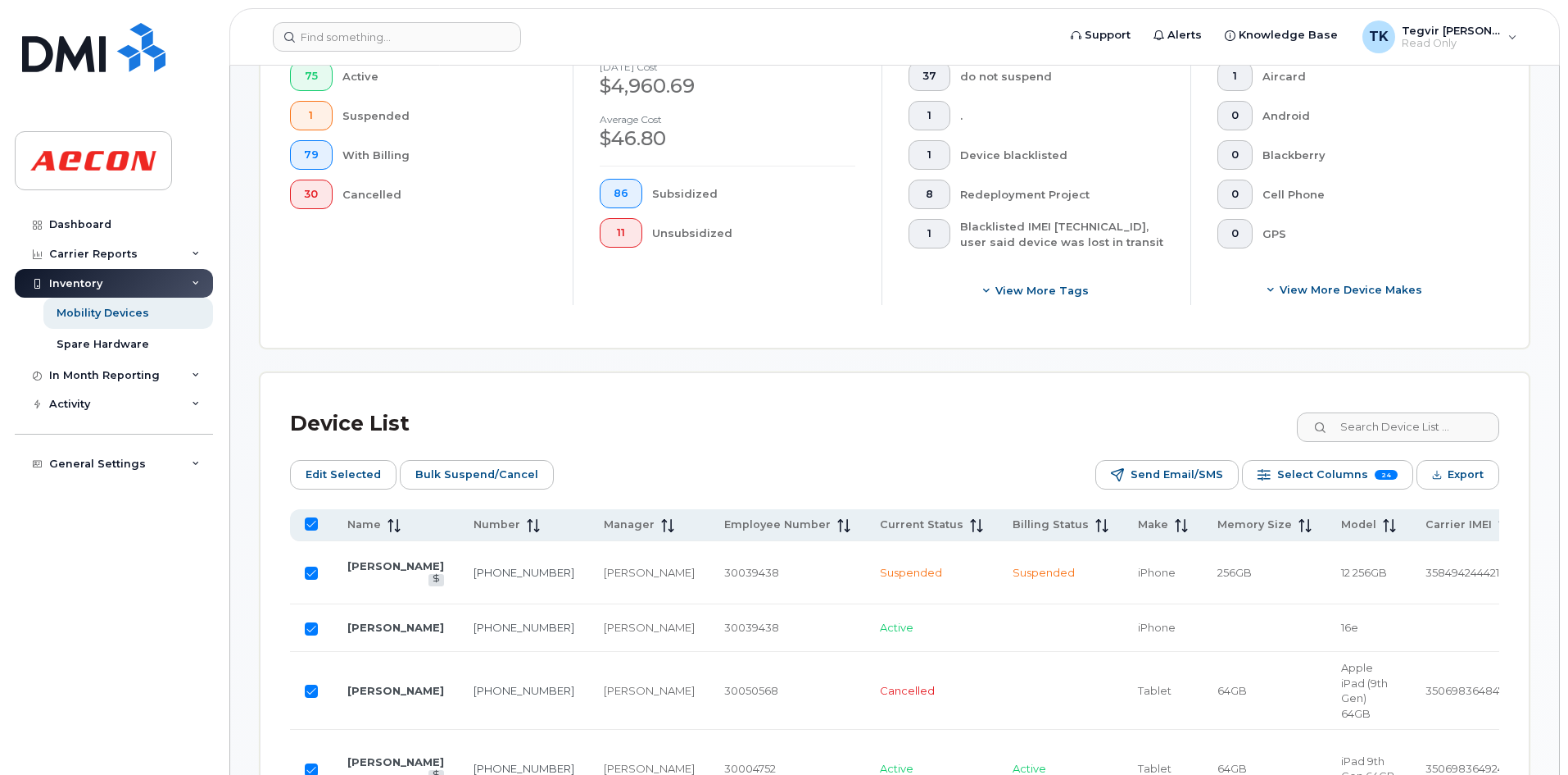
checkbox input "false"
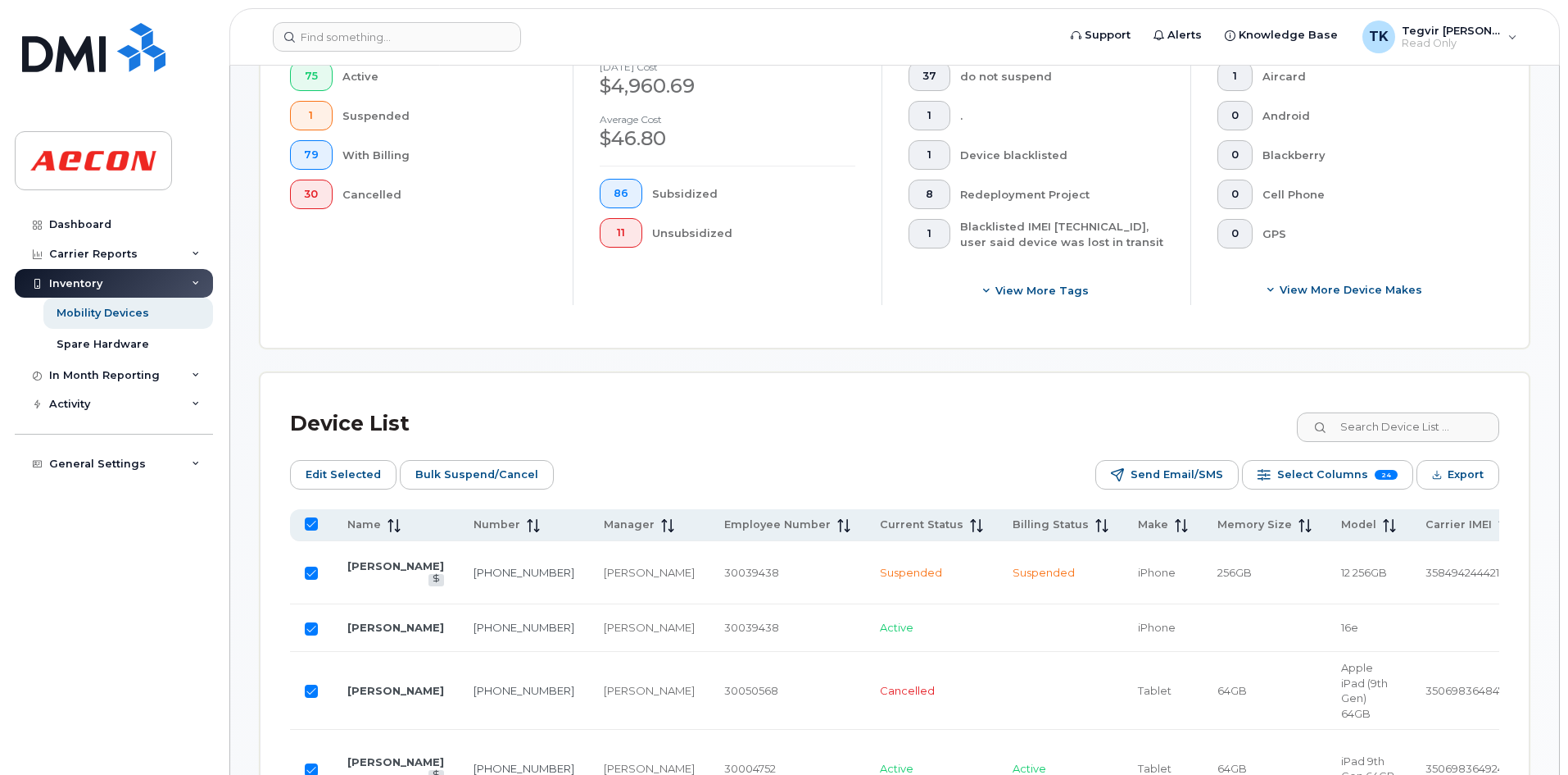
checkbox input "false"
click at [313, 521] on input "All items unselected" at bounding box center [311, 524] width 13 height 13
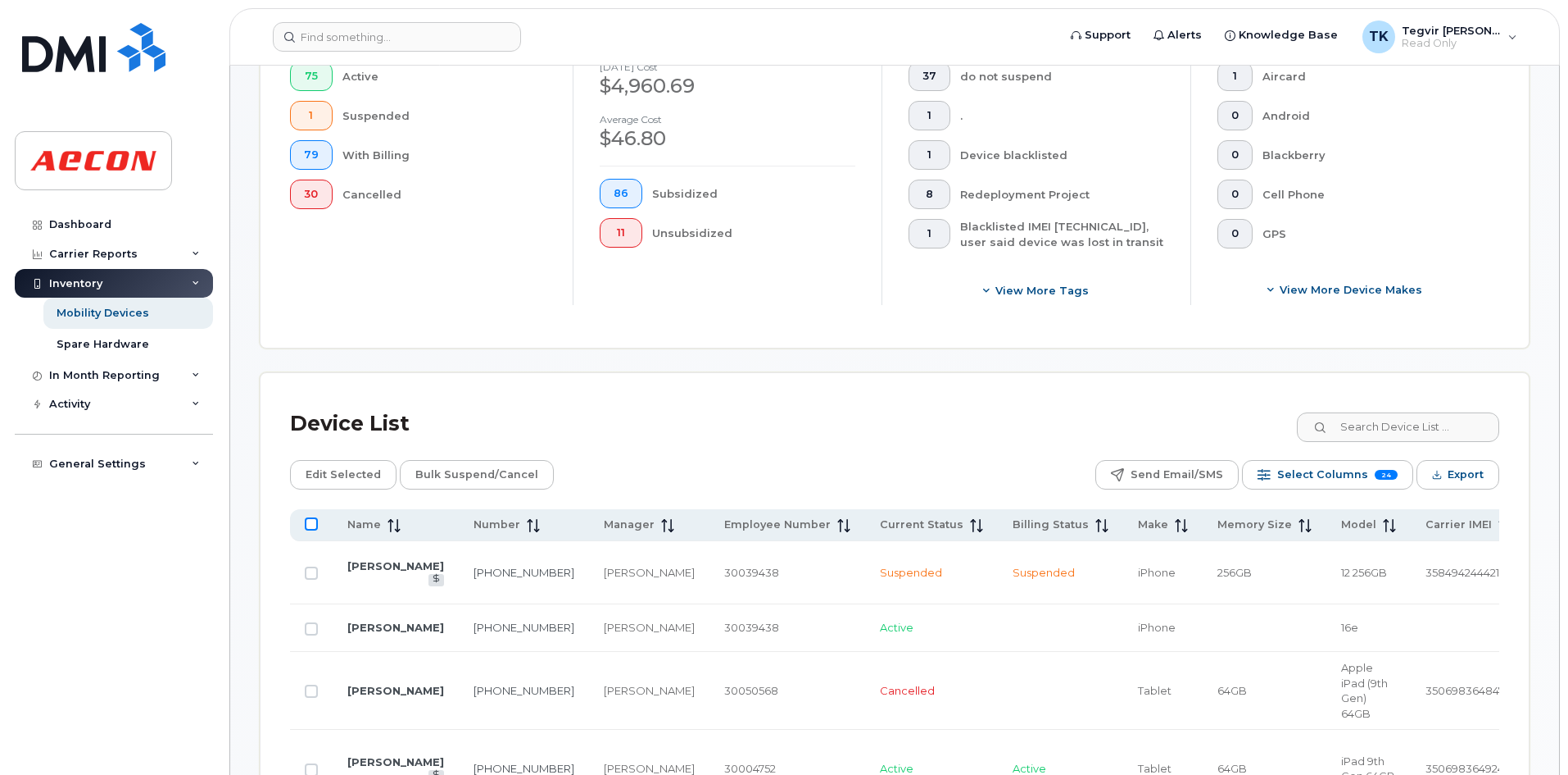
checkbox input "true"
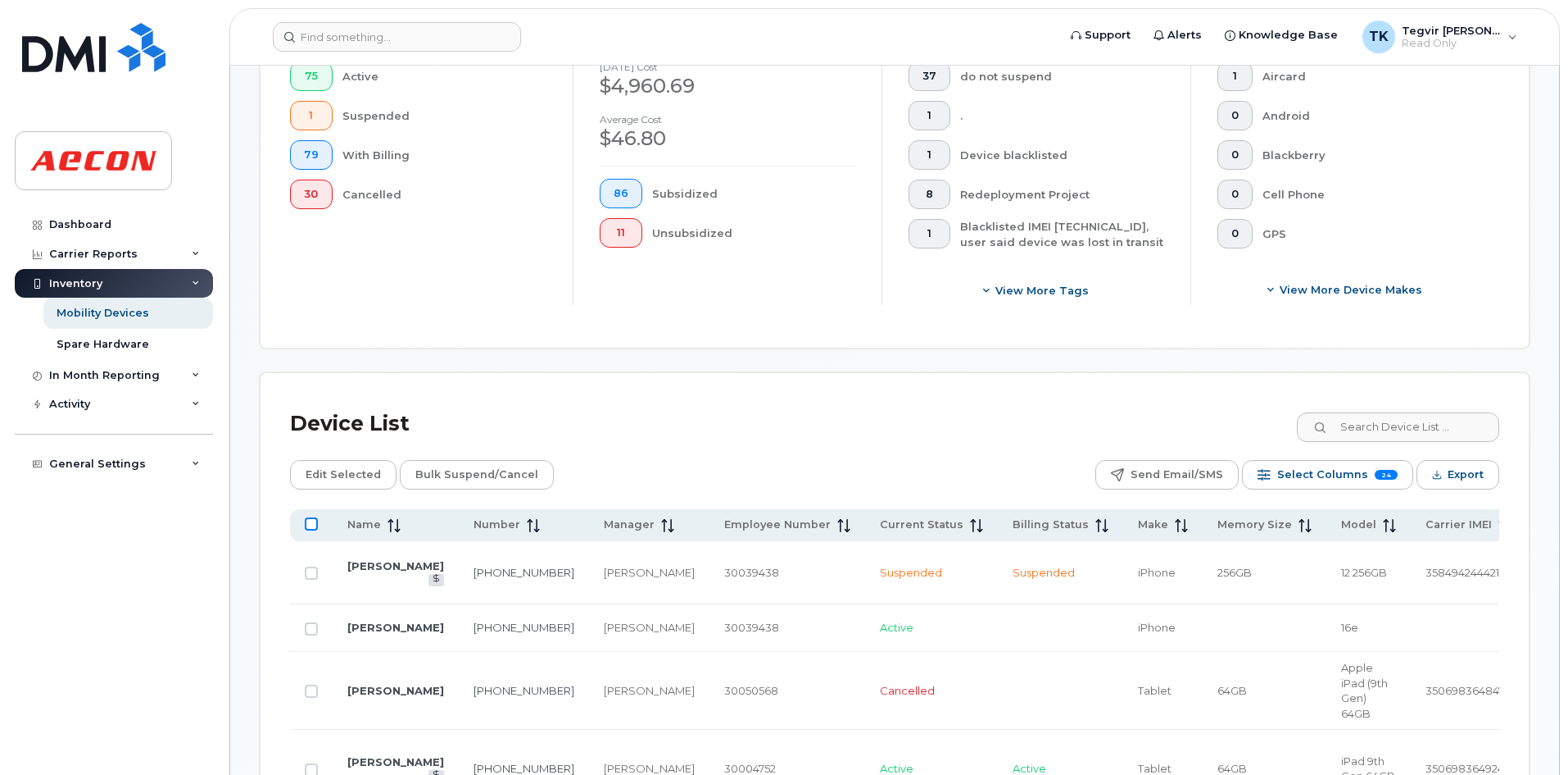
checkbox input "true"
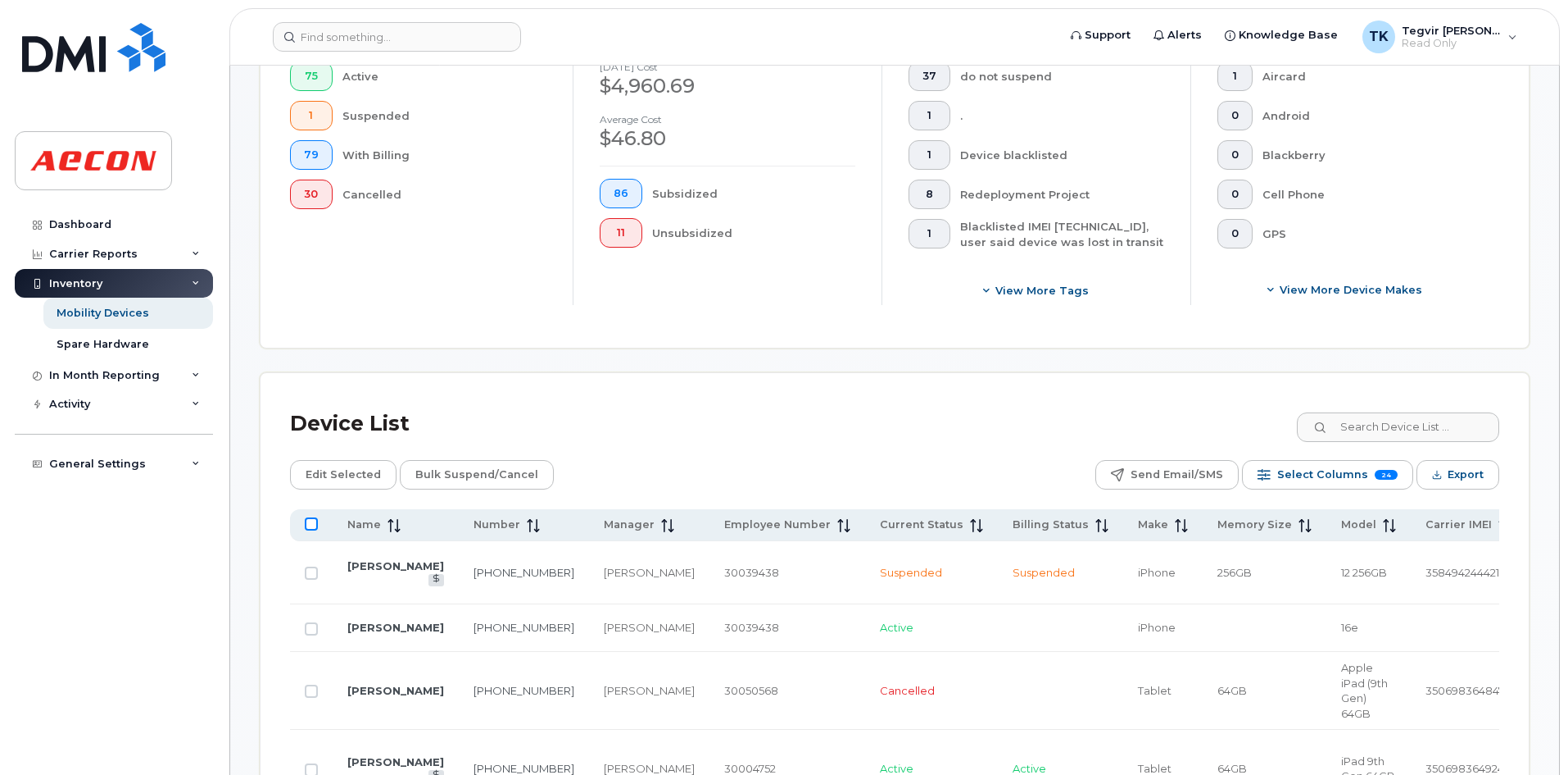
checkbox input "true"
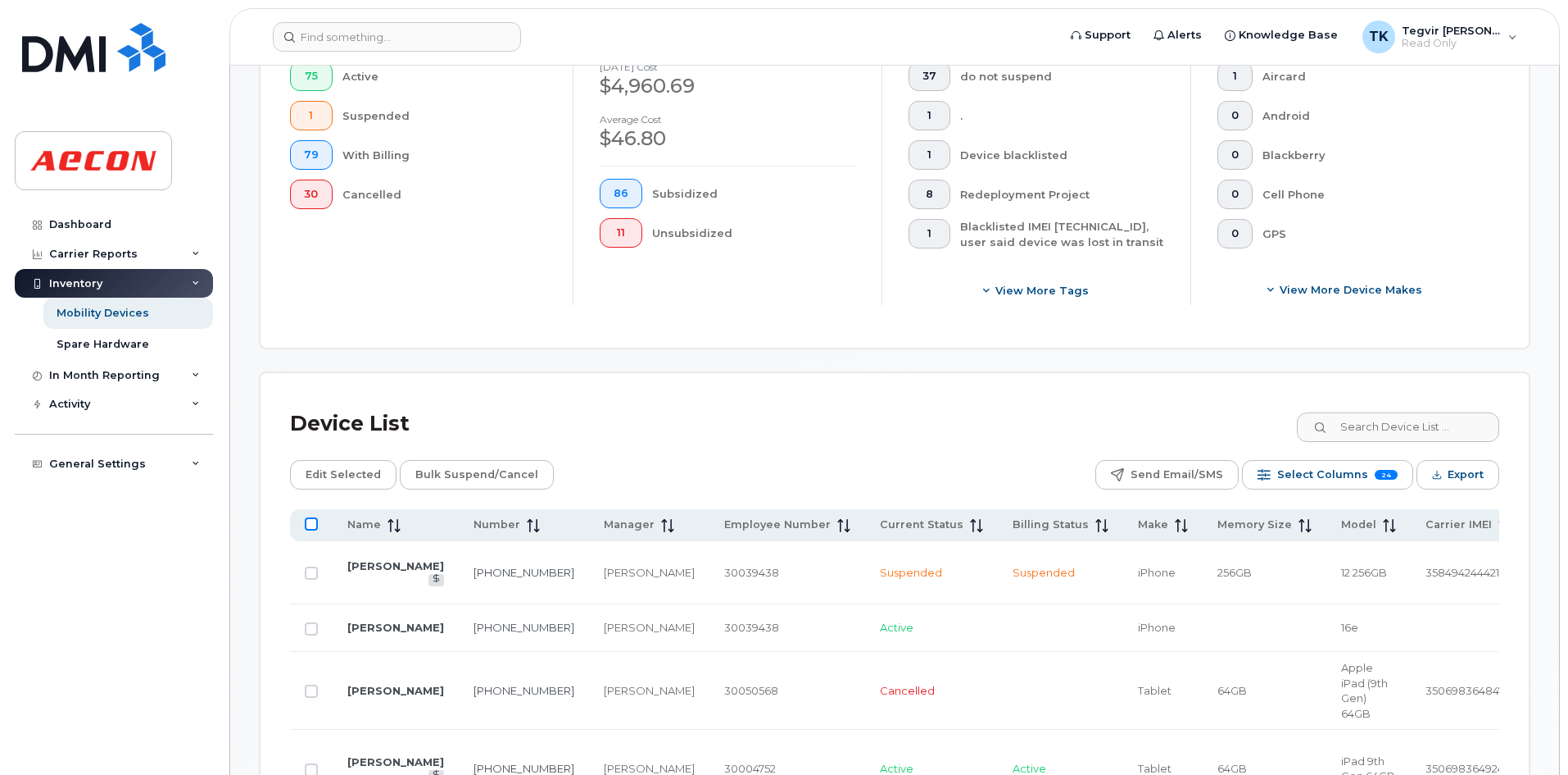
checkbox input "true"
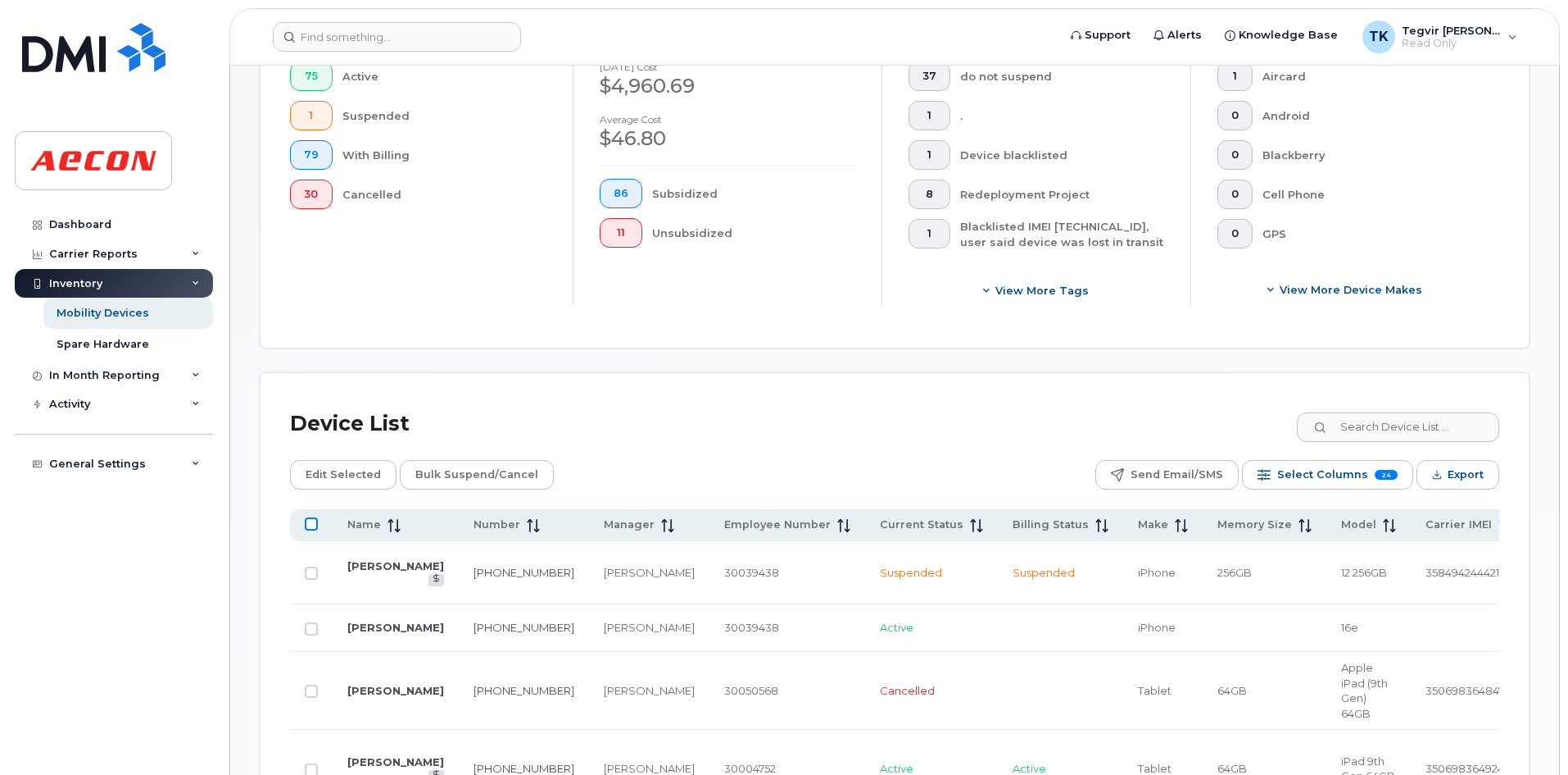
checkbox input "true"
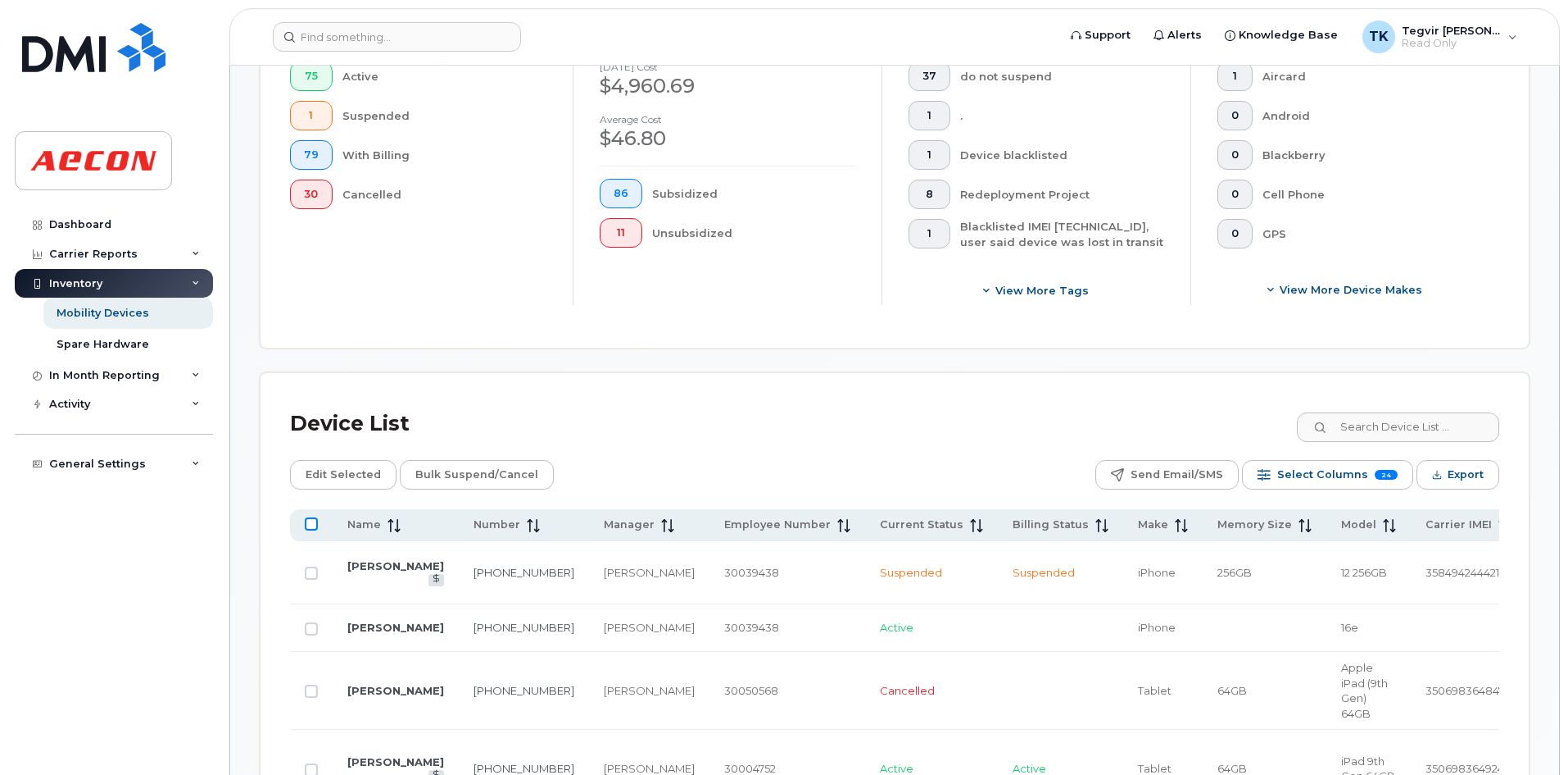
checkbox input "true"
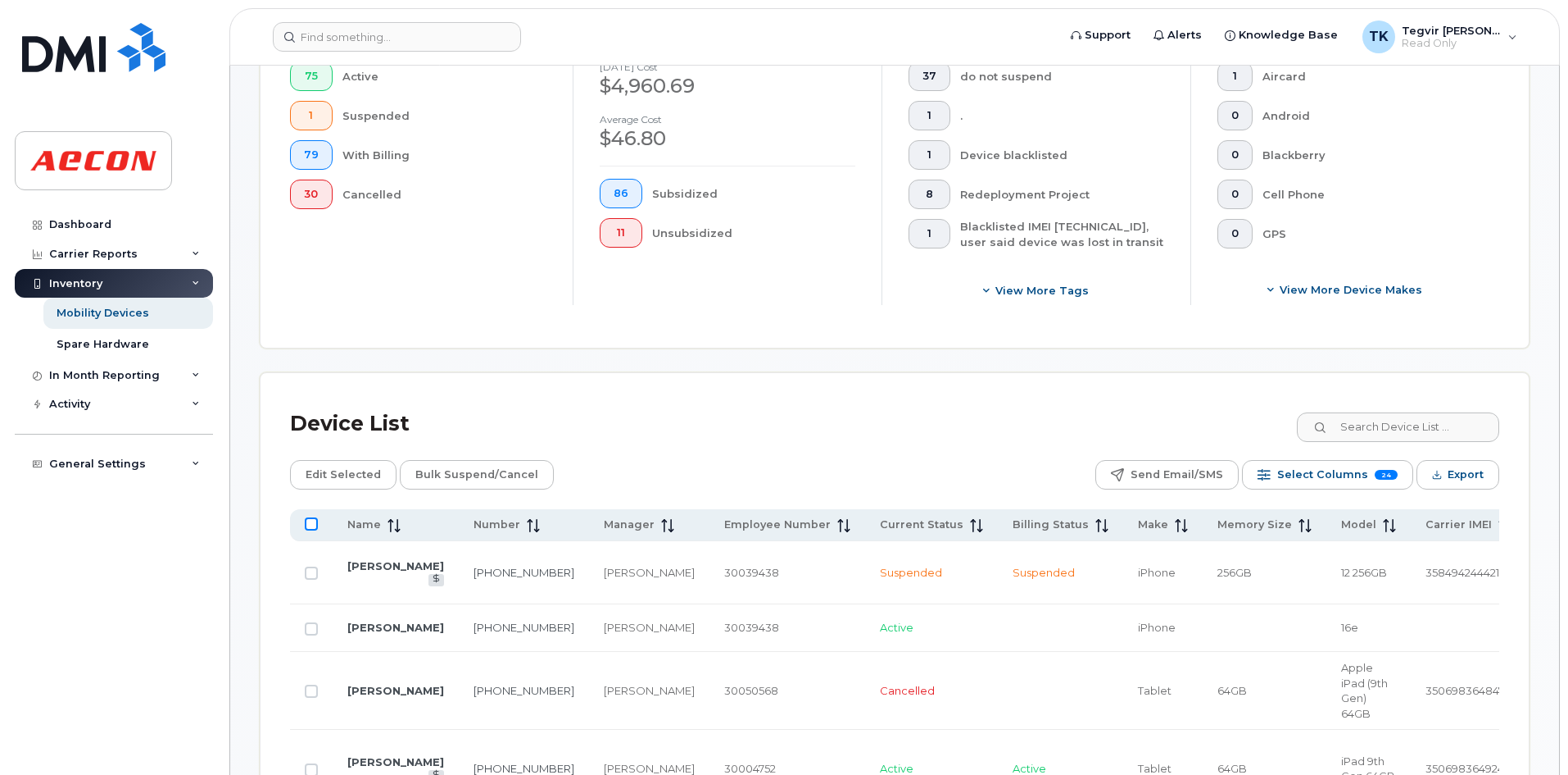
checkbox input "true"
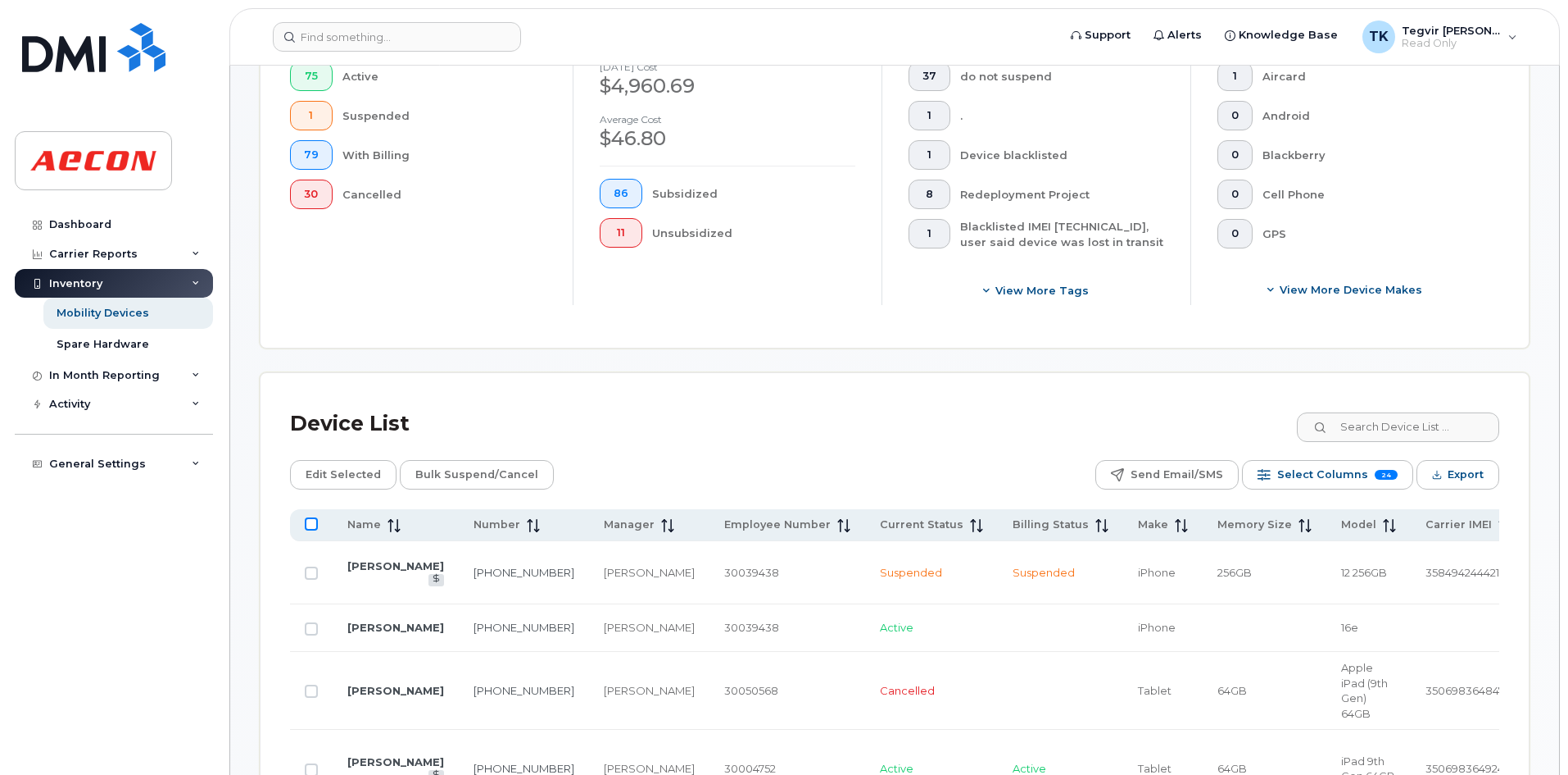
checkbox input "true"
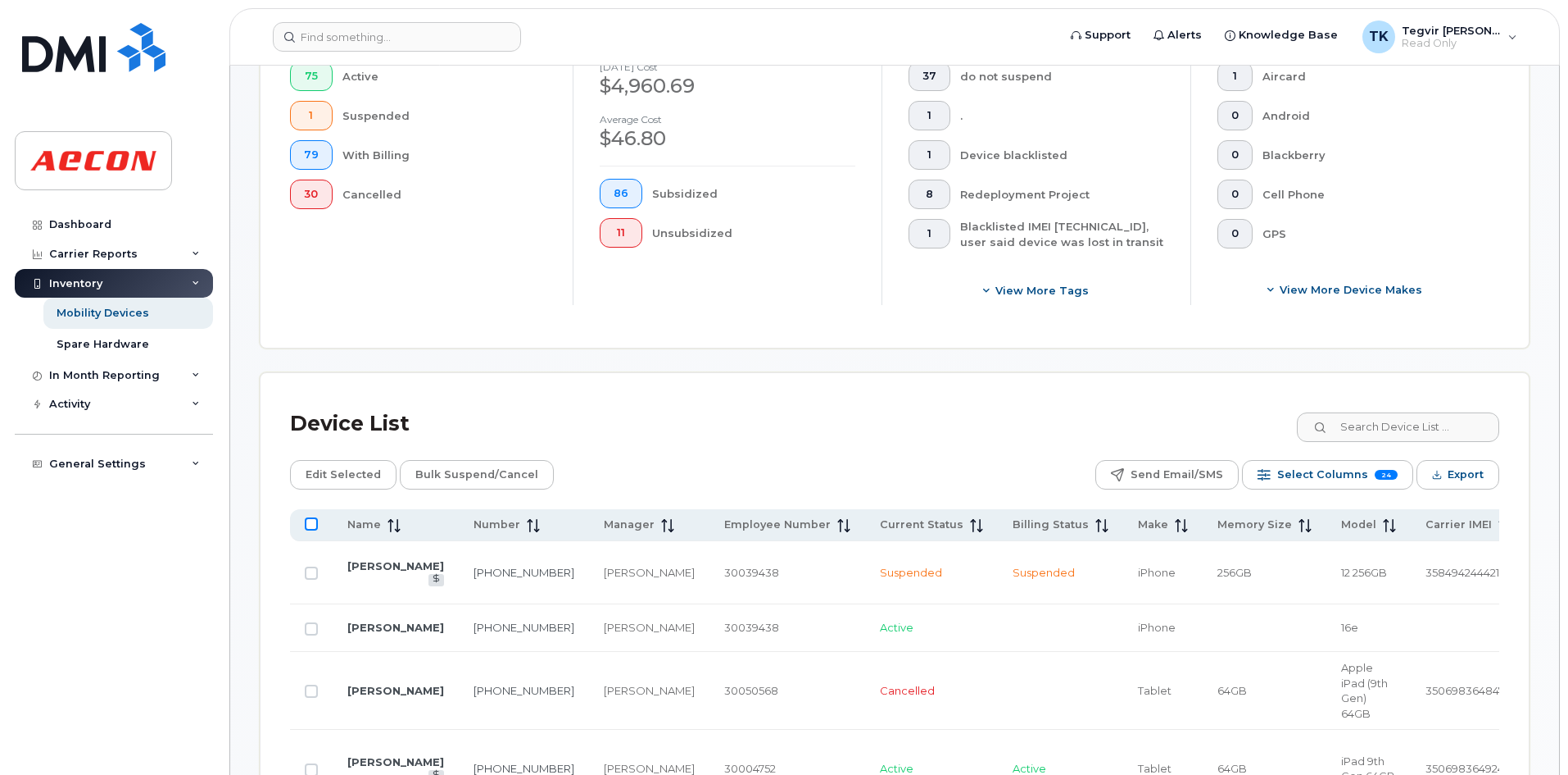
checkbox input "true"
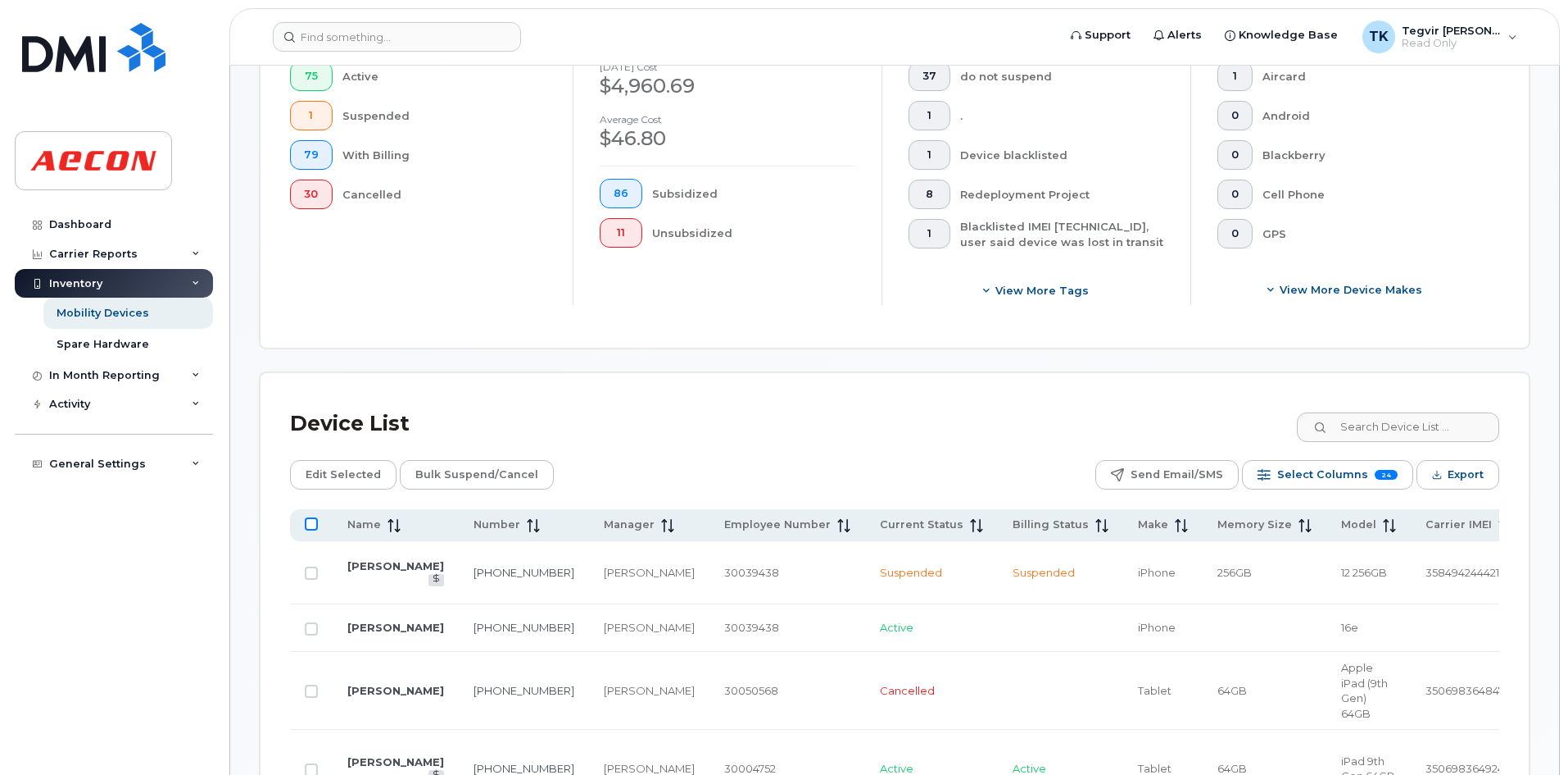
checkbox input "true"
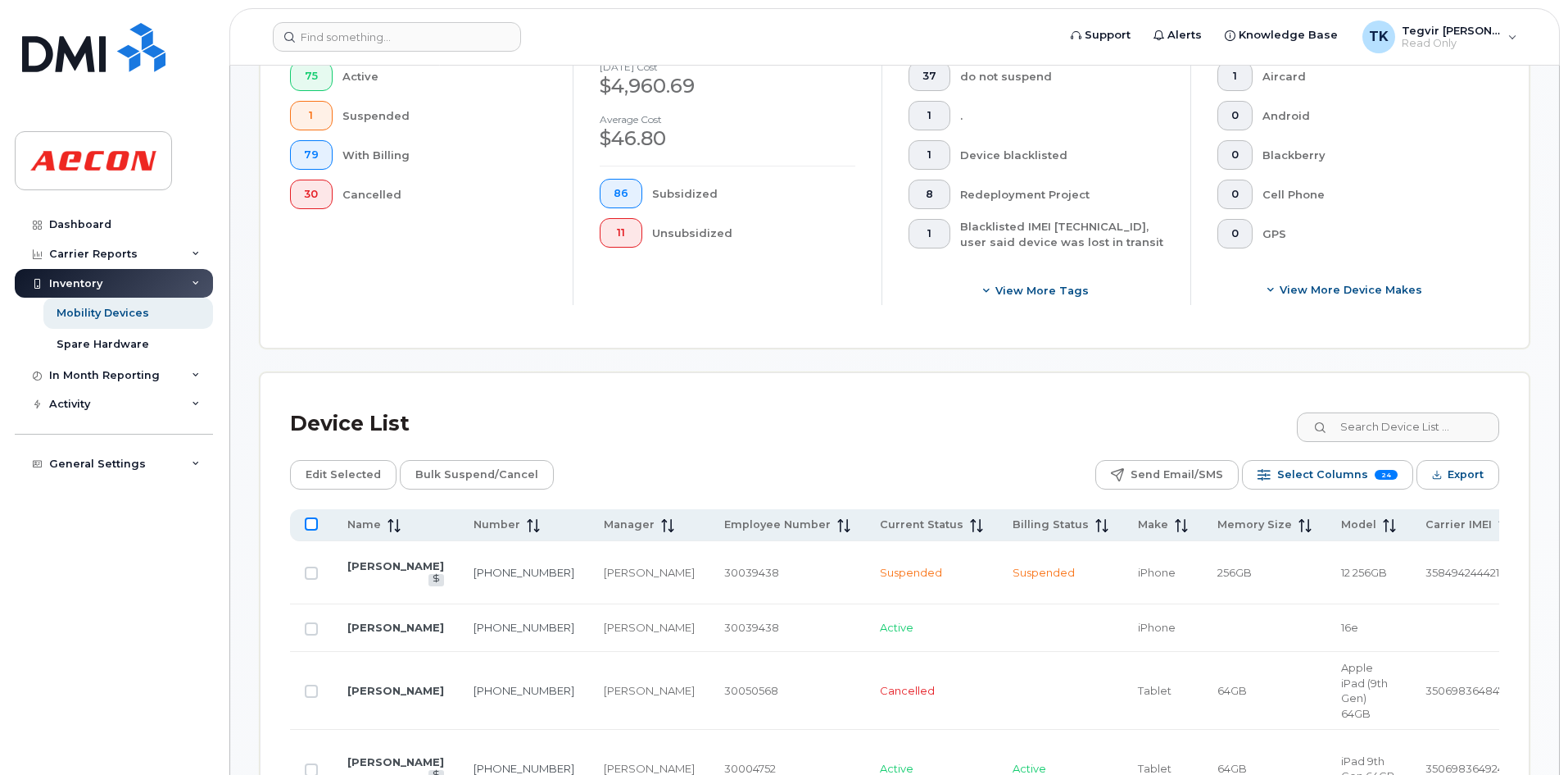
checkbox input "true"
click at [1458, 478] on span "Export" at bounding box center [1465, 475] width 36 height 25
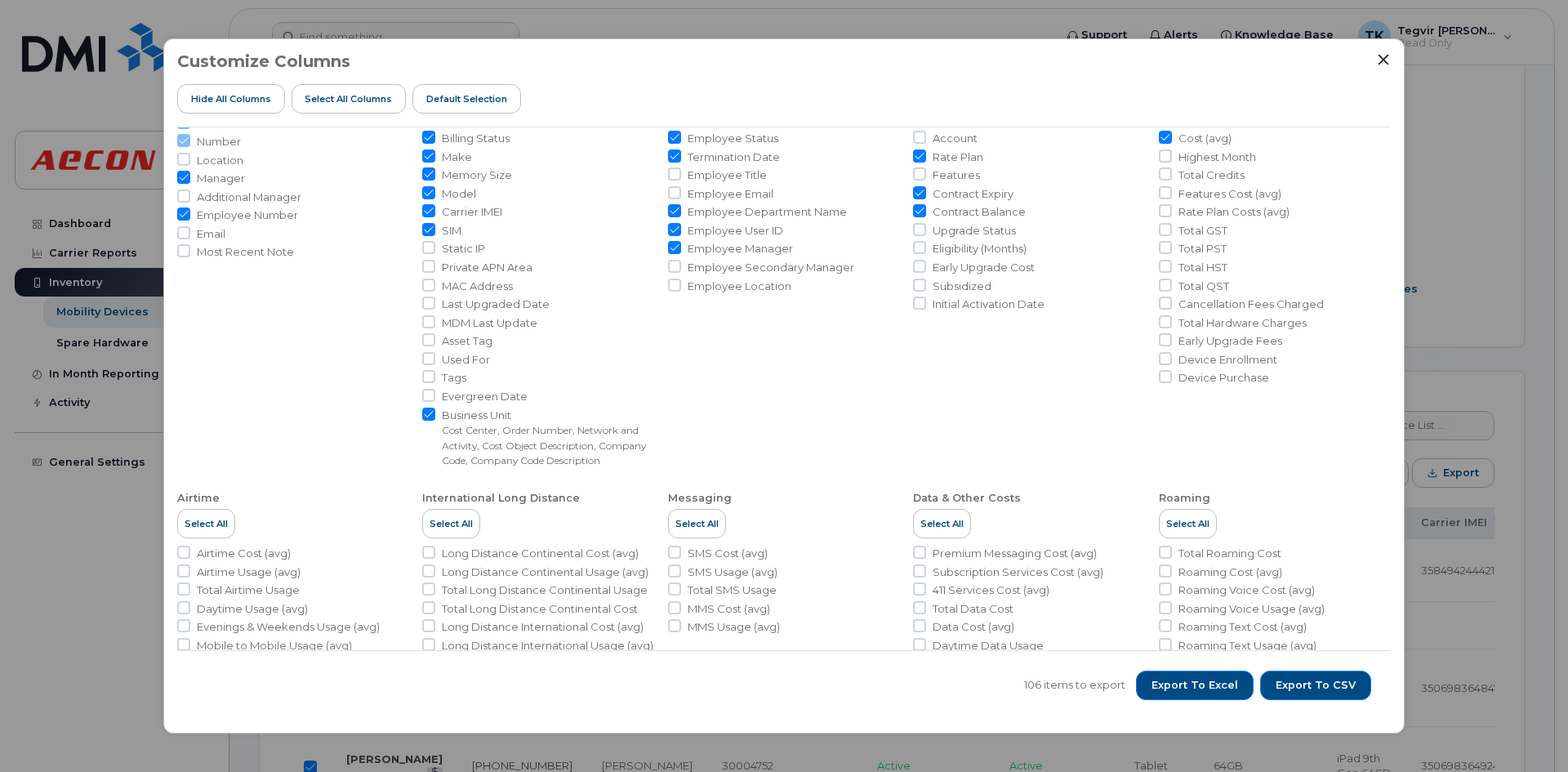
scroll to position [245, 0]
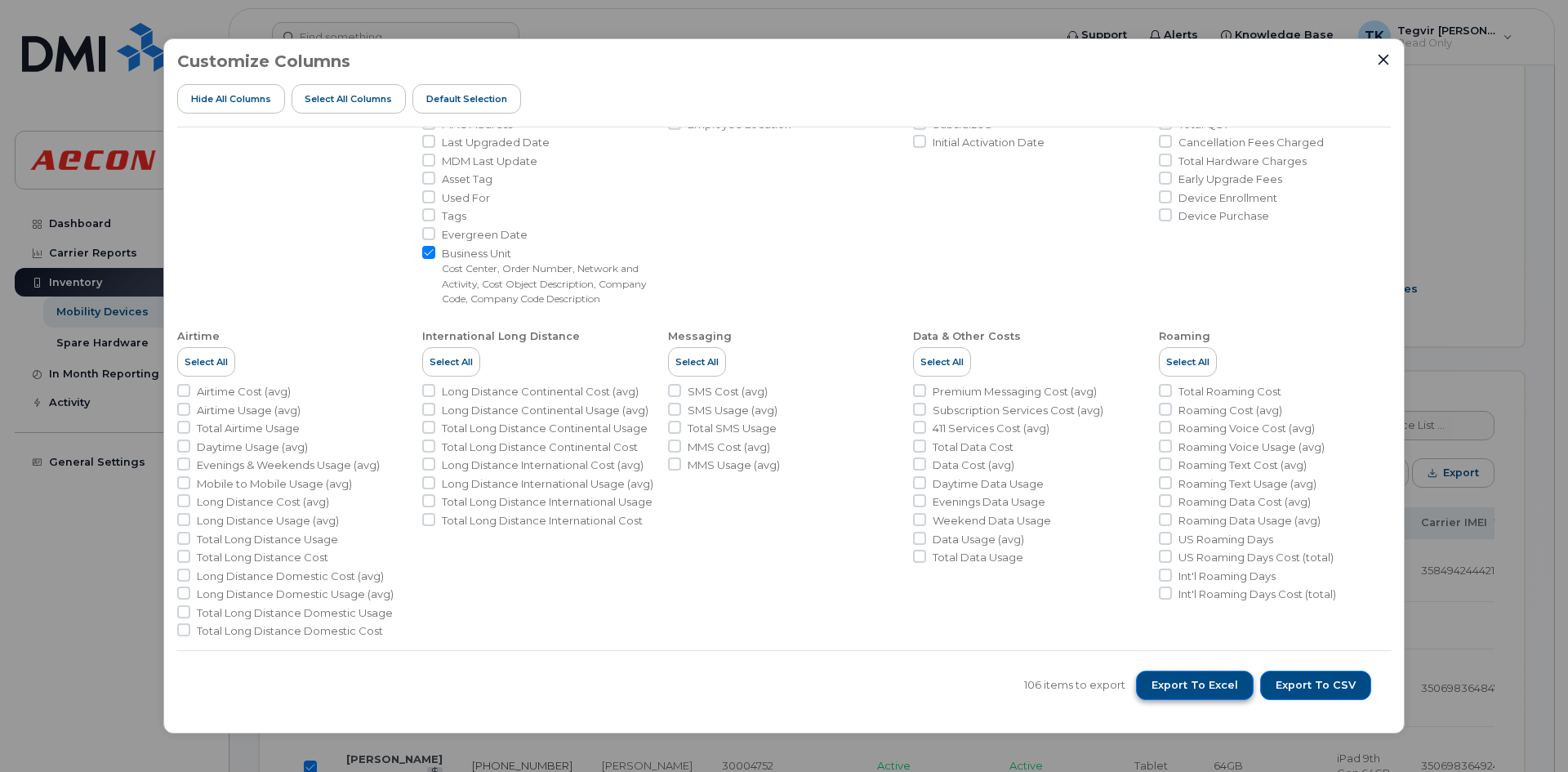
click at [1191, 688] on span "Export to Excel" at bounding box center [1195, 685] width 87 height 15
